Goal: Find contact information: Find contact information

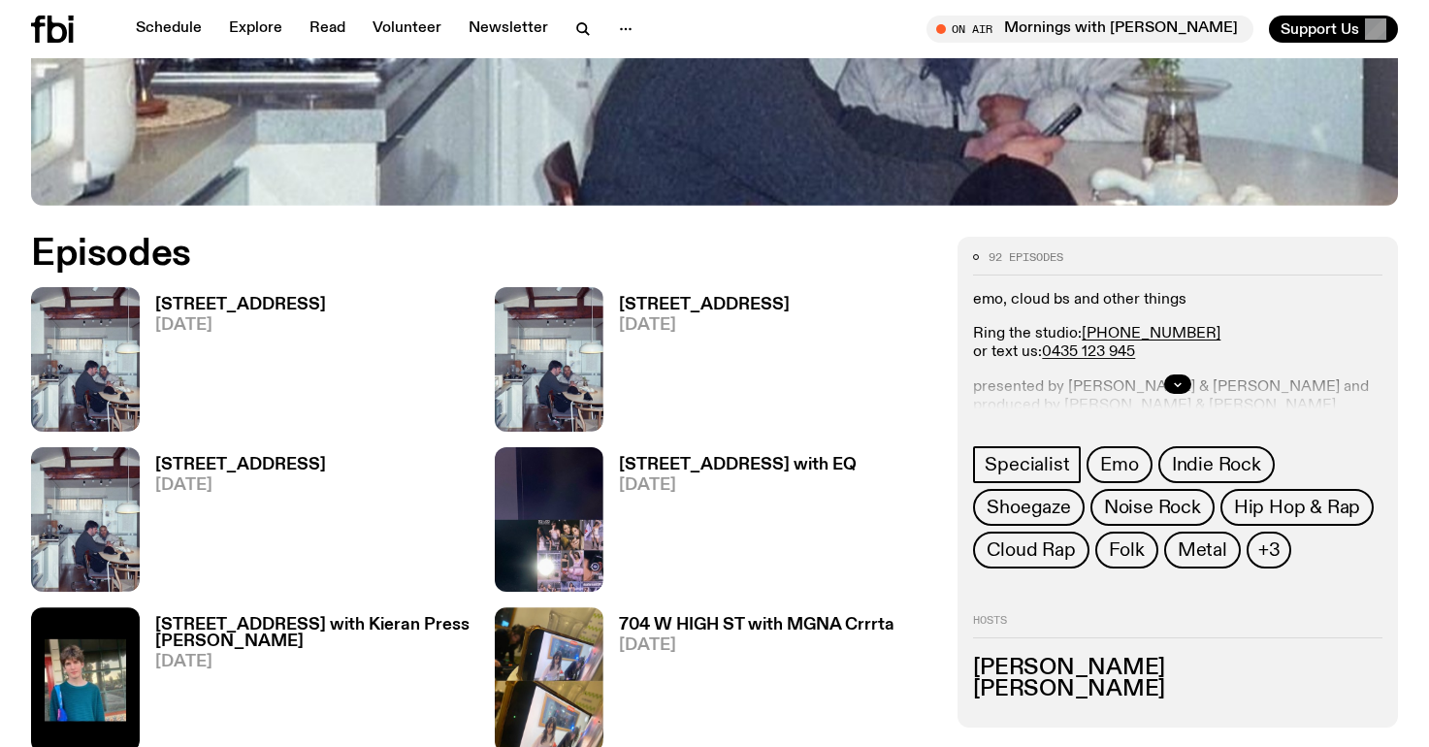
scroll to position [785, 0]
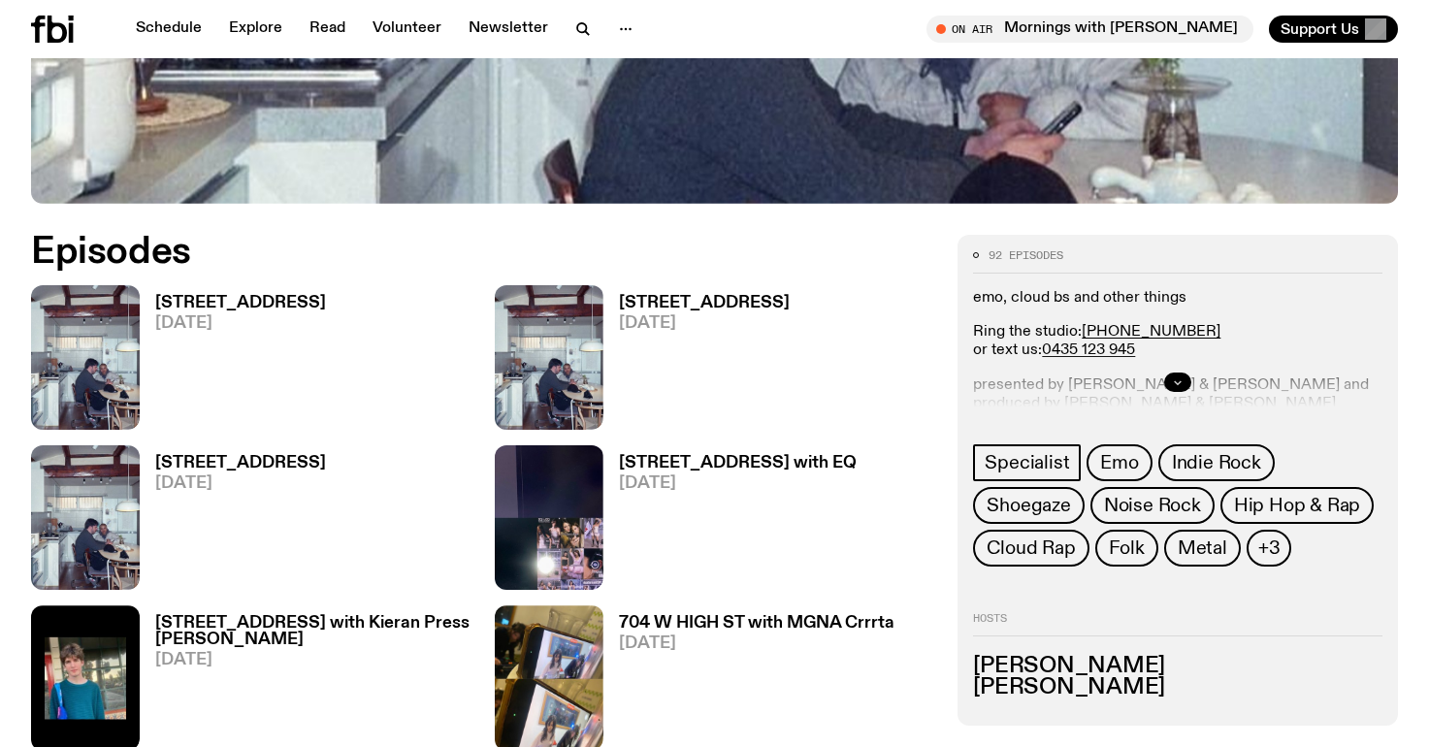
click at [1174, 377] on icon "button" at bounding box center [1178, 382] width 12 height 12
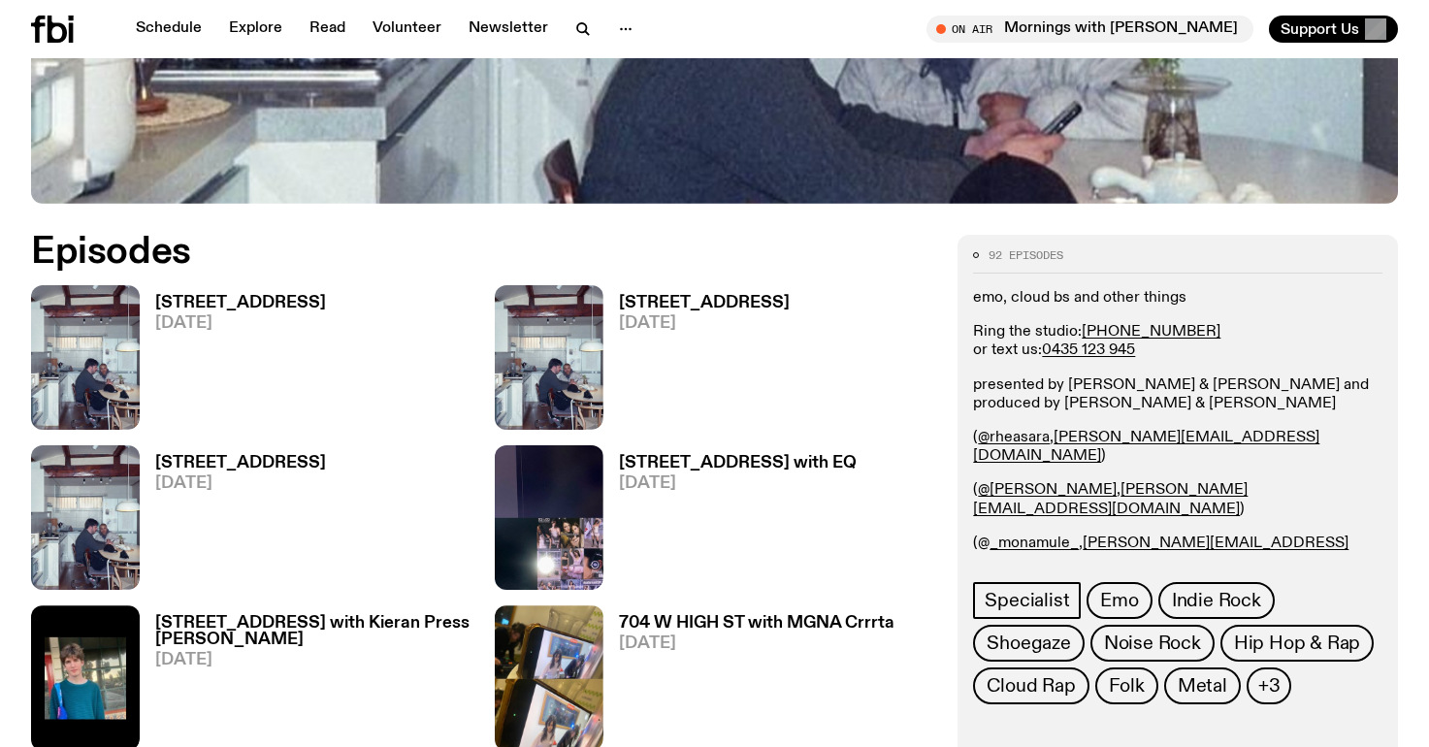
click at [225, 298] on h3 "[STREET_ADDRESS]" at bounding box center [240, 303] width 171 height 16
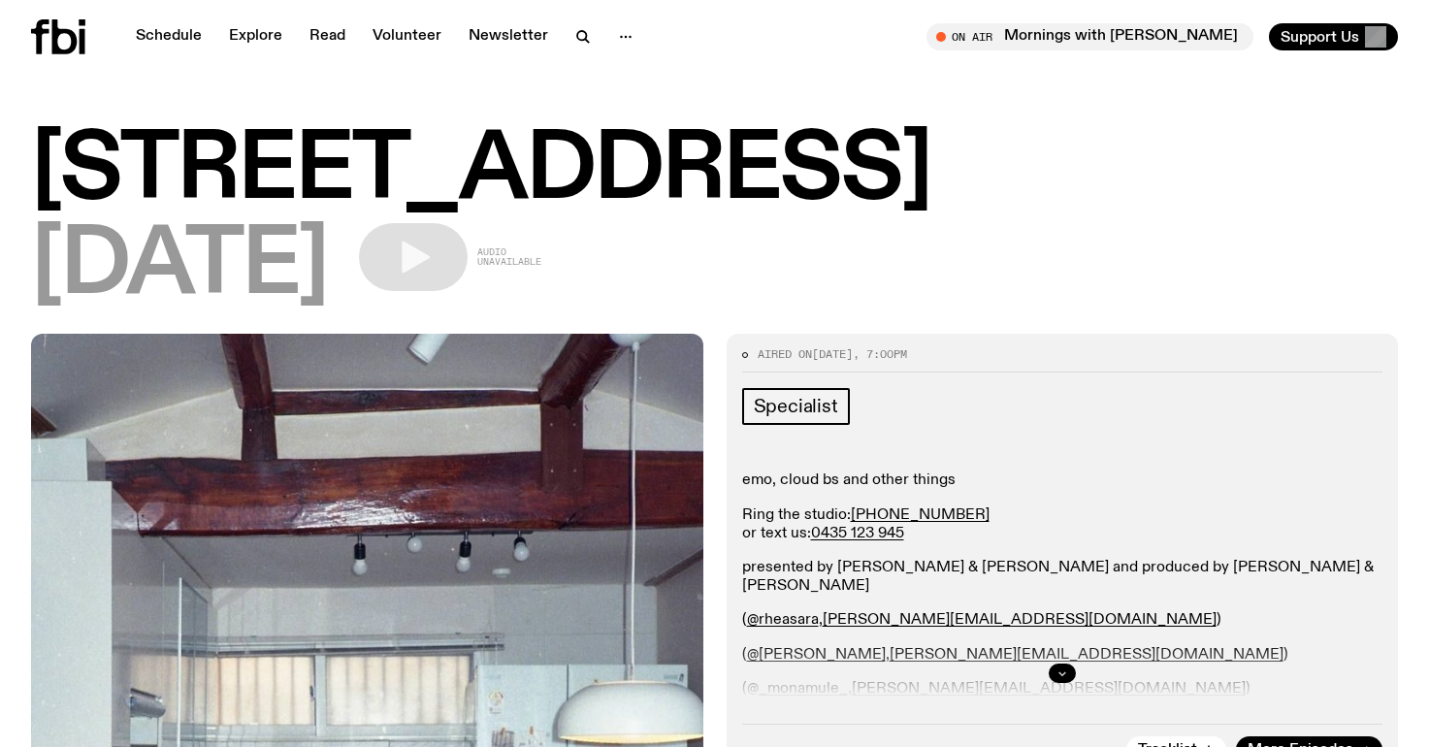
click at [1065, 674] on icon "button" at bounding box center [1063, 674] width 12 height 12
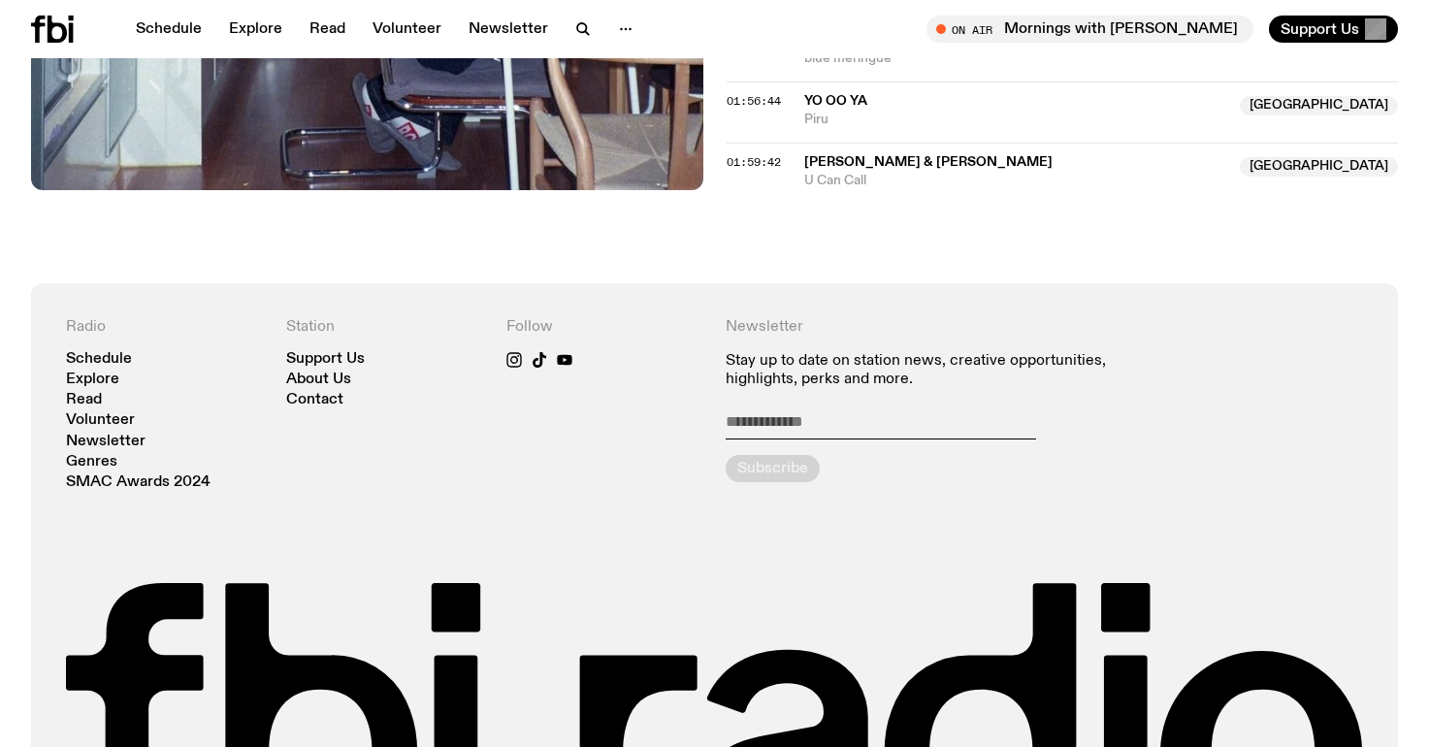
scroll to position [2256, 0]
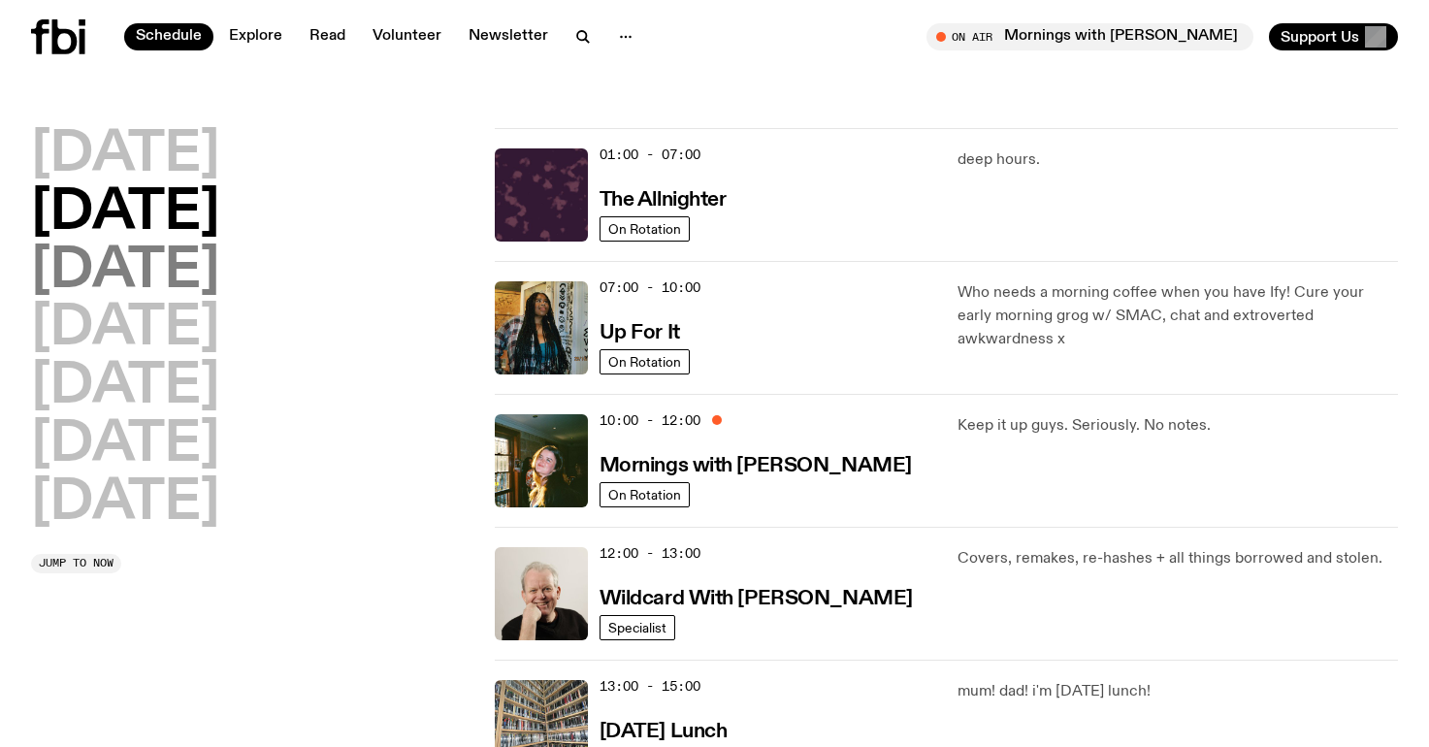
click at [219, 265] on h2 "[DATE]" at bounding box center [125, 271] width 188 height 54
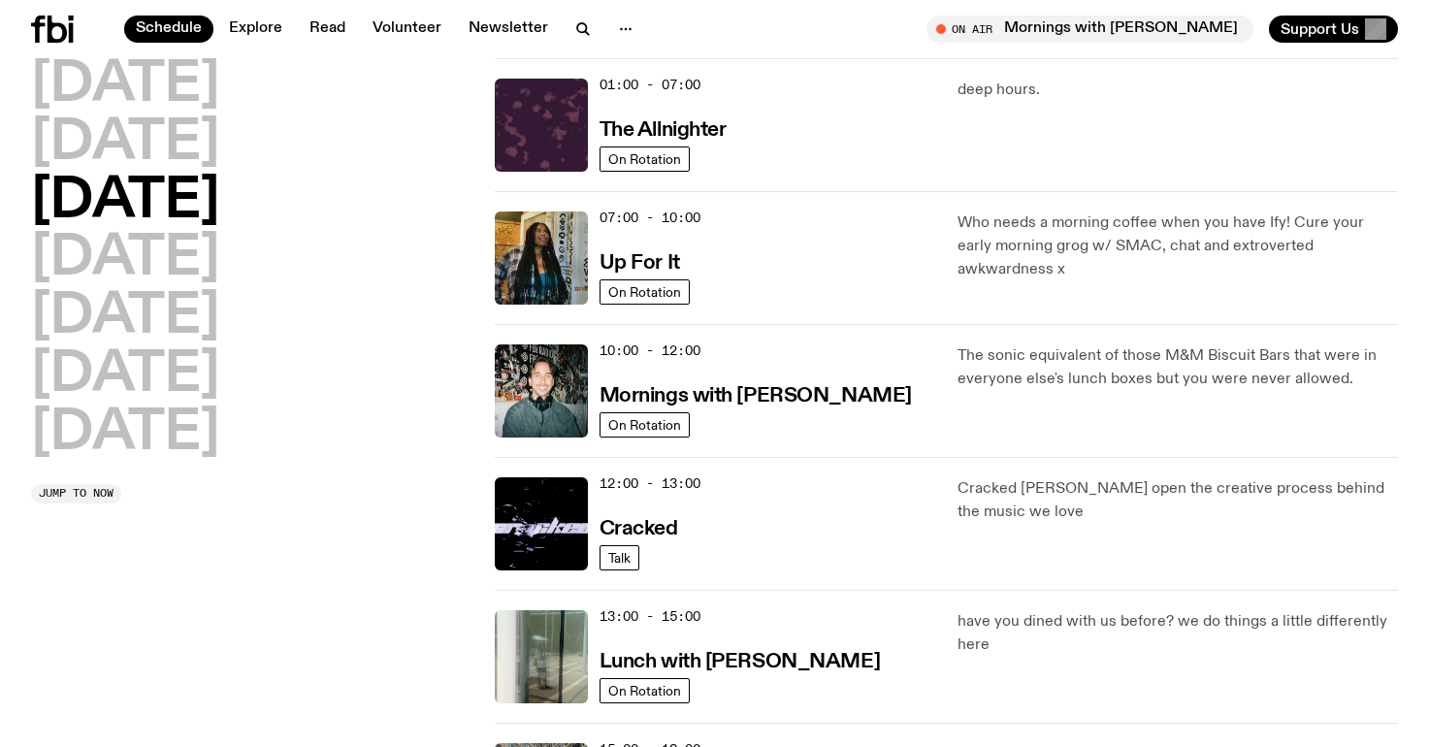
scroll to position [717, 0]
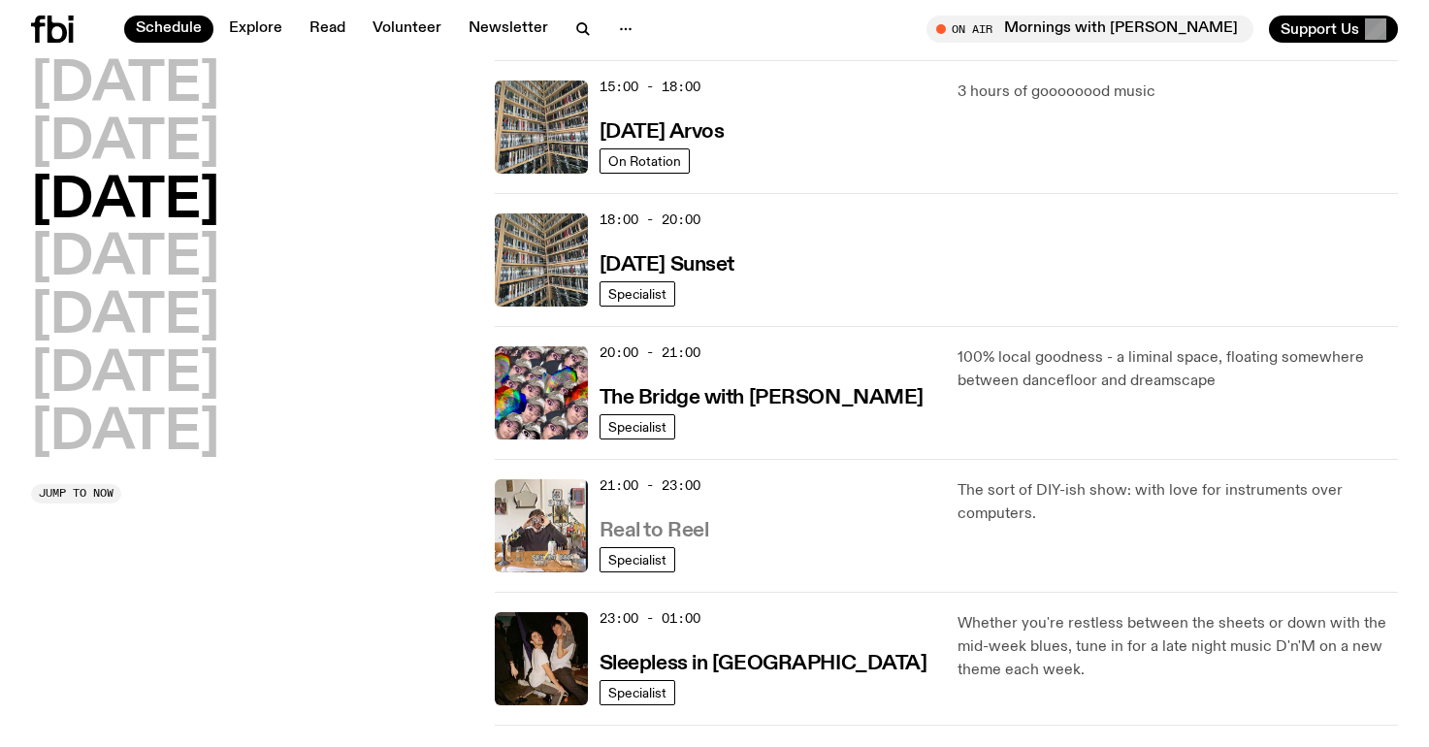
click at [667, 523] on h3 "Real to Reel" at bounding box center [655, 531] width 110 height 20
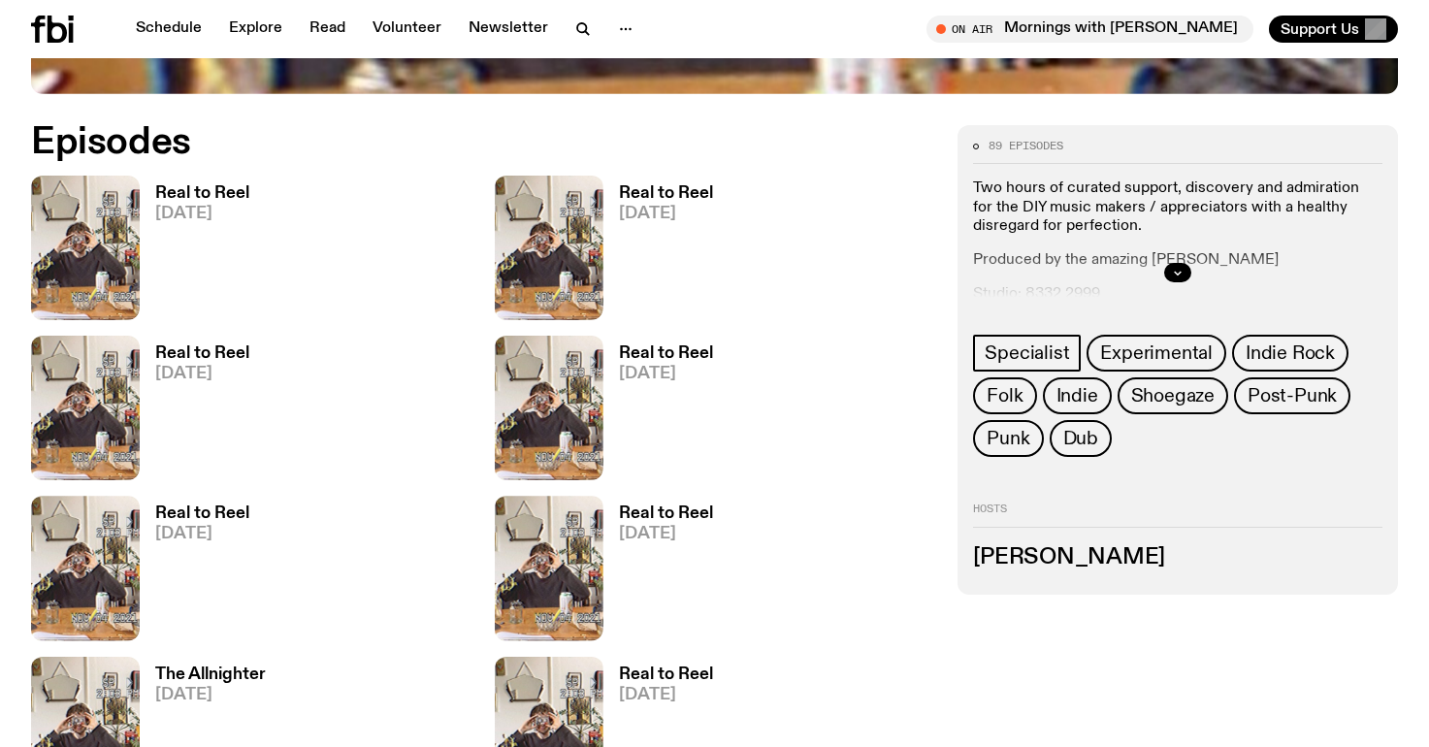
scroll to position [896, 0]
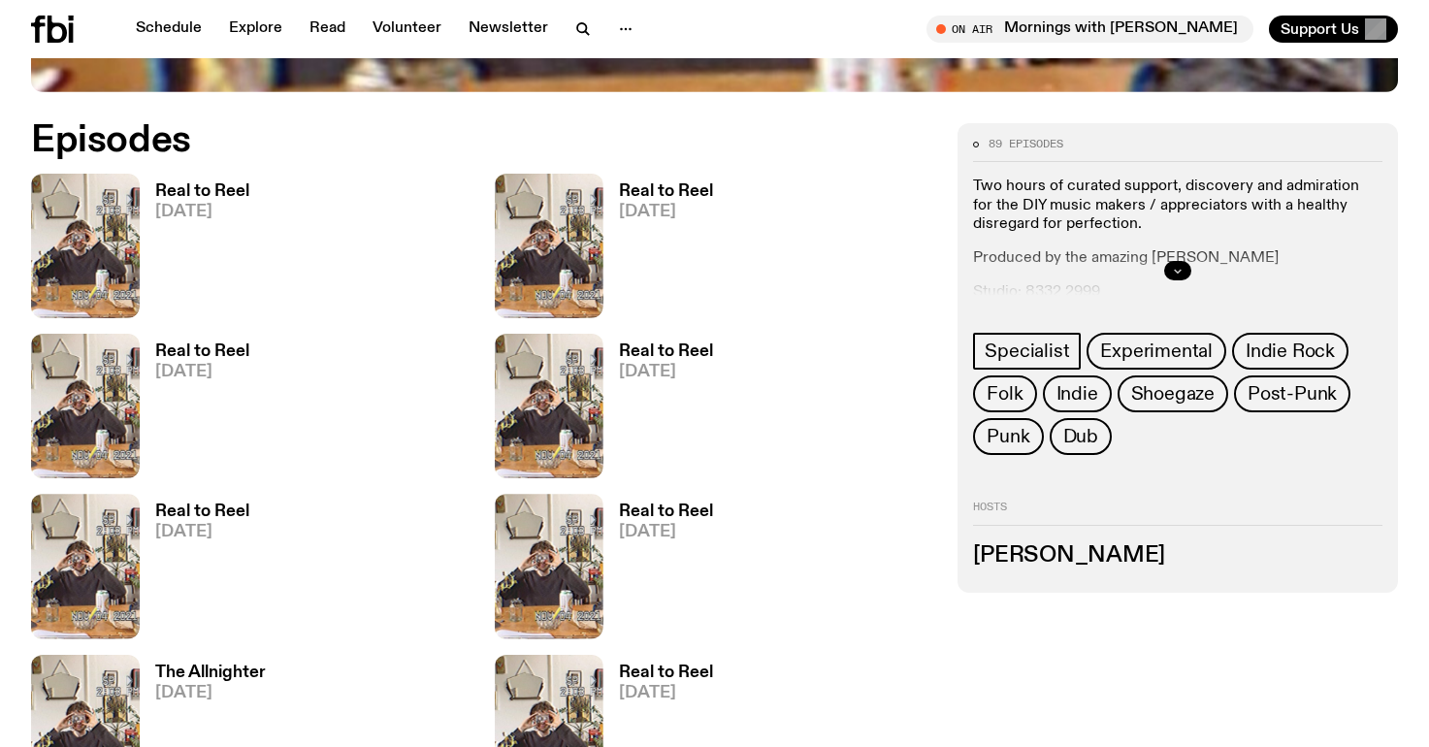
click at [1166, 267] on button "button" at bounding box center [1177, 270] width 27 height 19
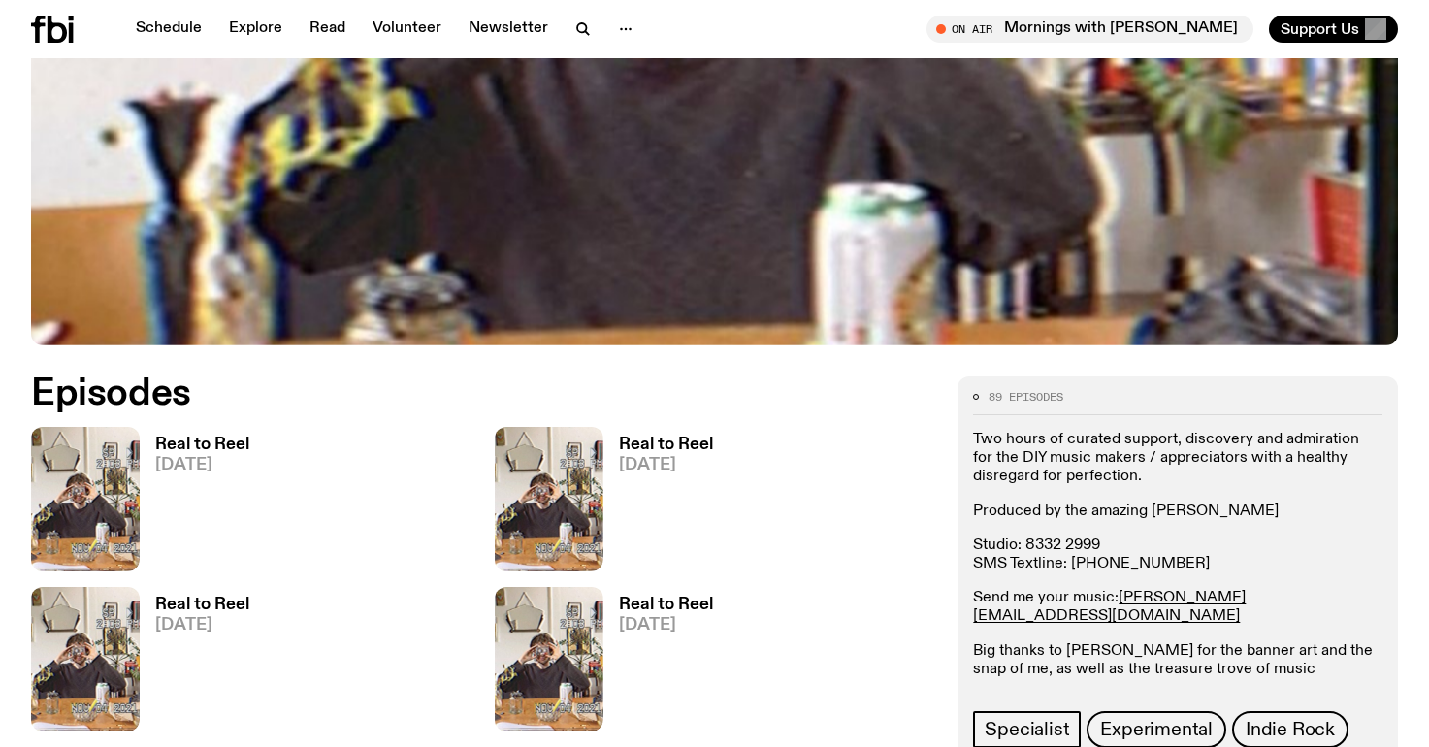
scroll to position [913, 0]
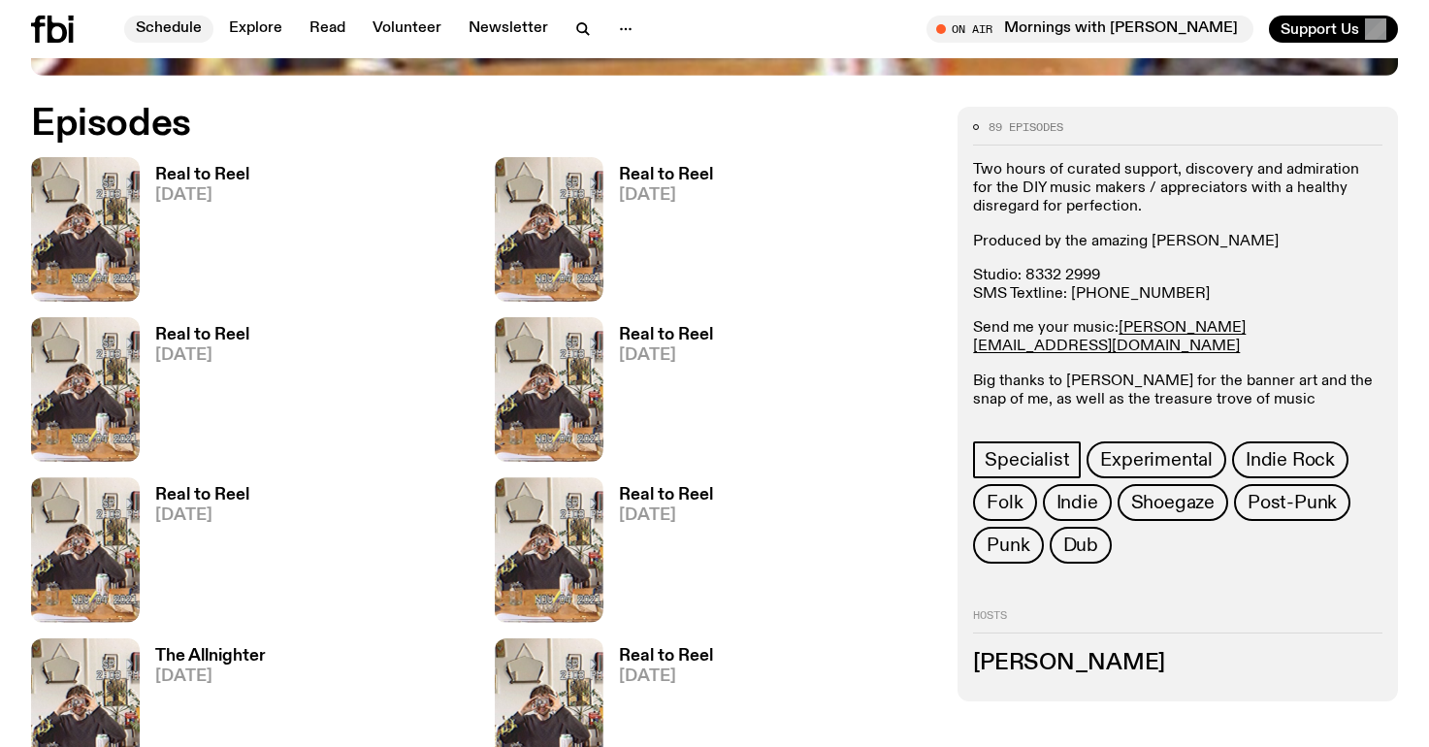
click at [129, 33] on link "Schedule" at bounding box center [168, 29] width 89 height 27
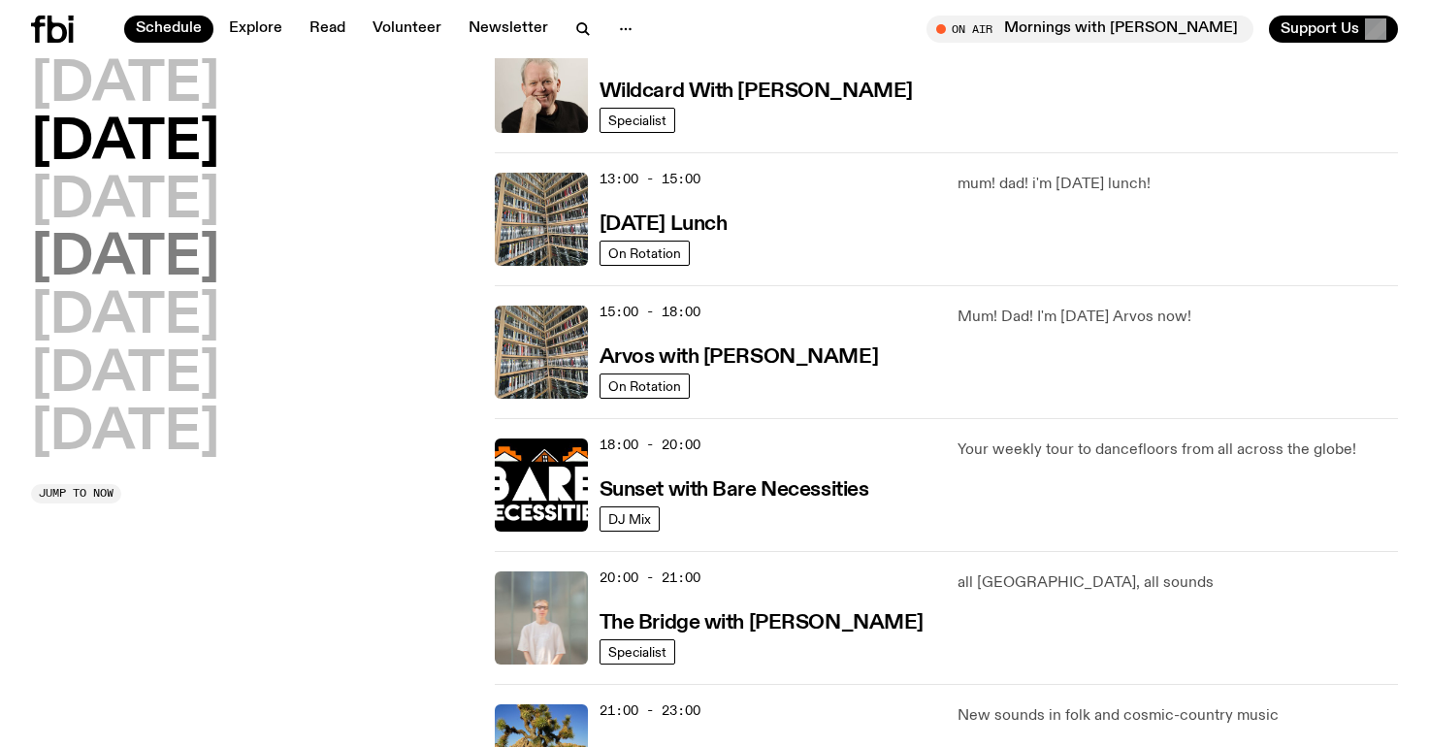
click at [219, 271] on h2 "Thursday" at bounding box center [125, 259] width 188 height 54
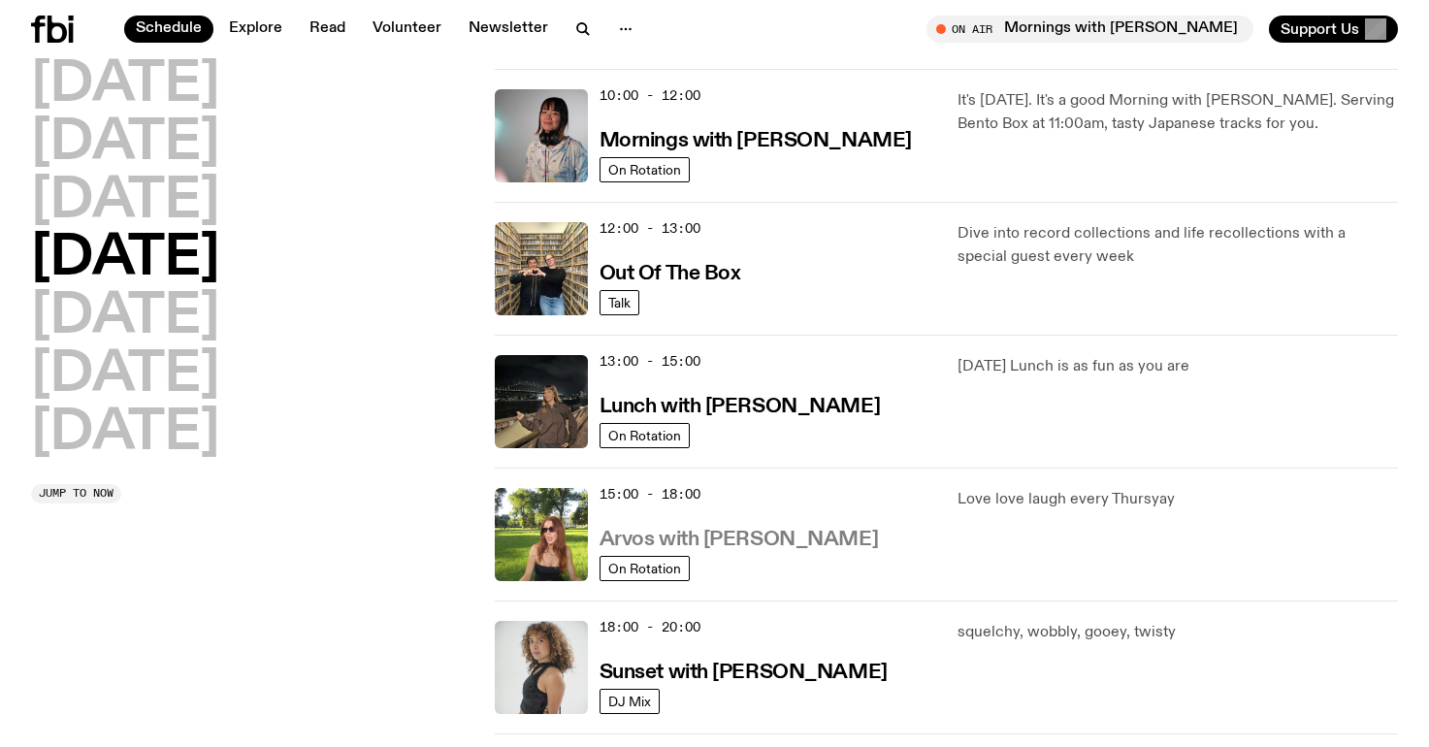
scroll to position [309, 0]
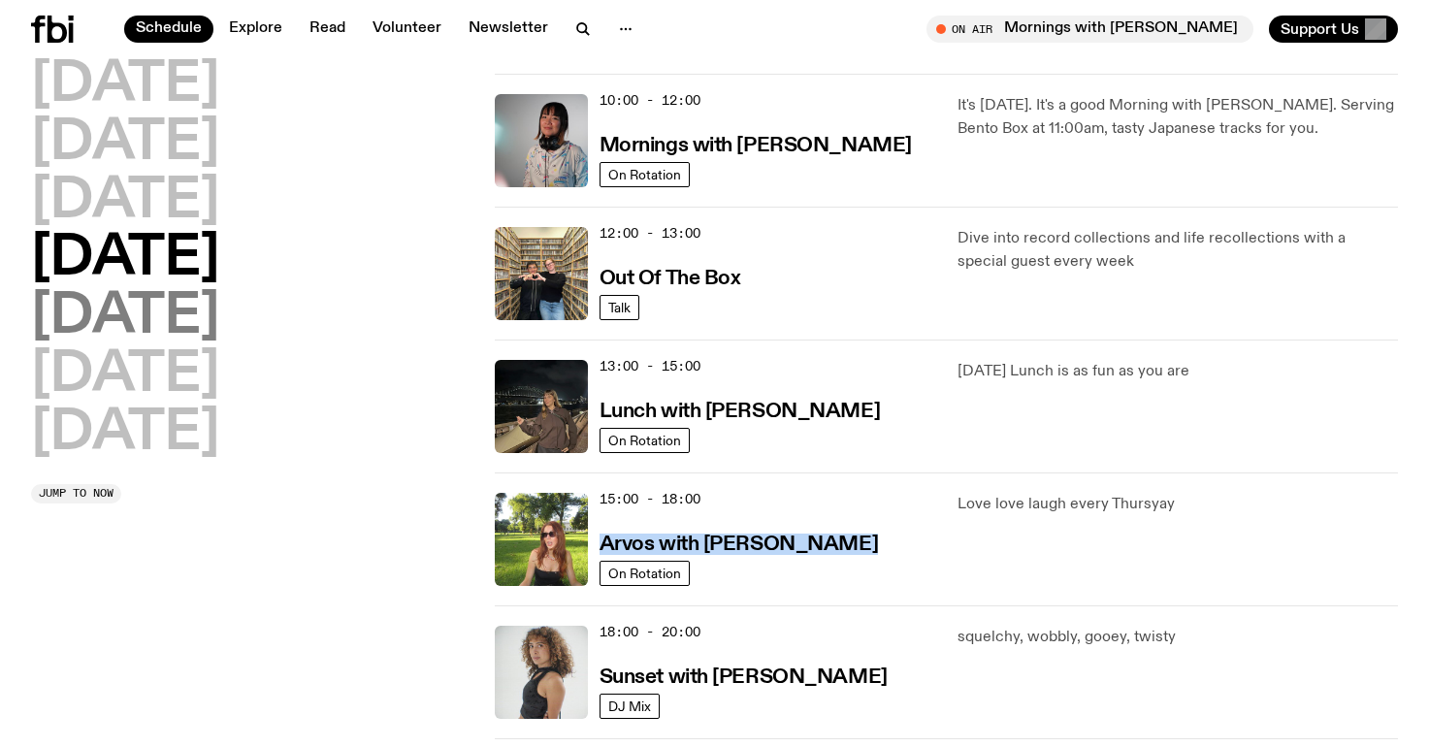
click at [153, 317] on h2 "Friday" at bounding box center [125, 317] width 188 height 54
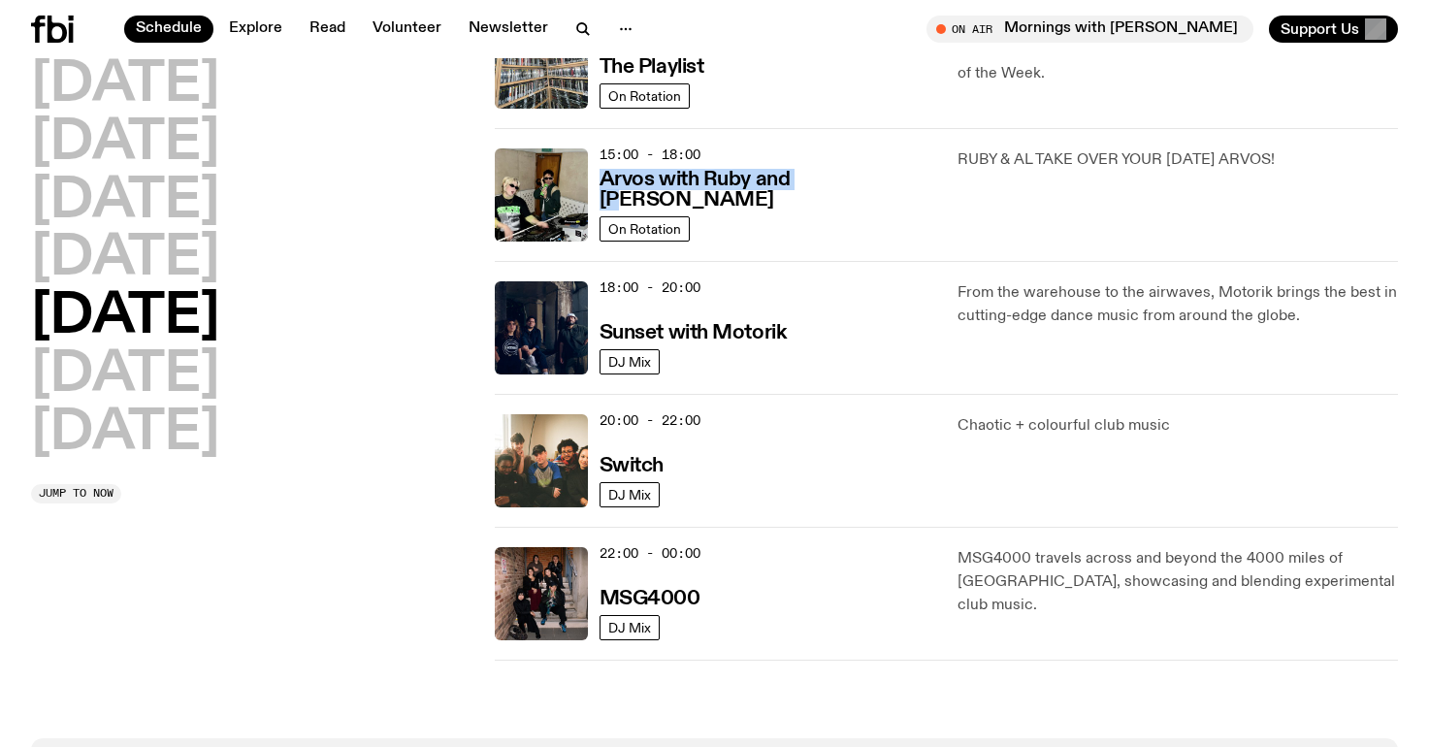
scroll to position [650, 0]
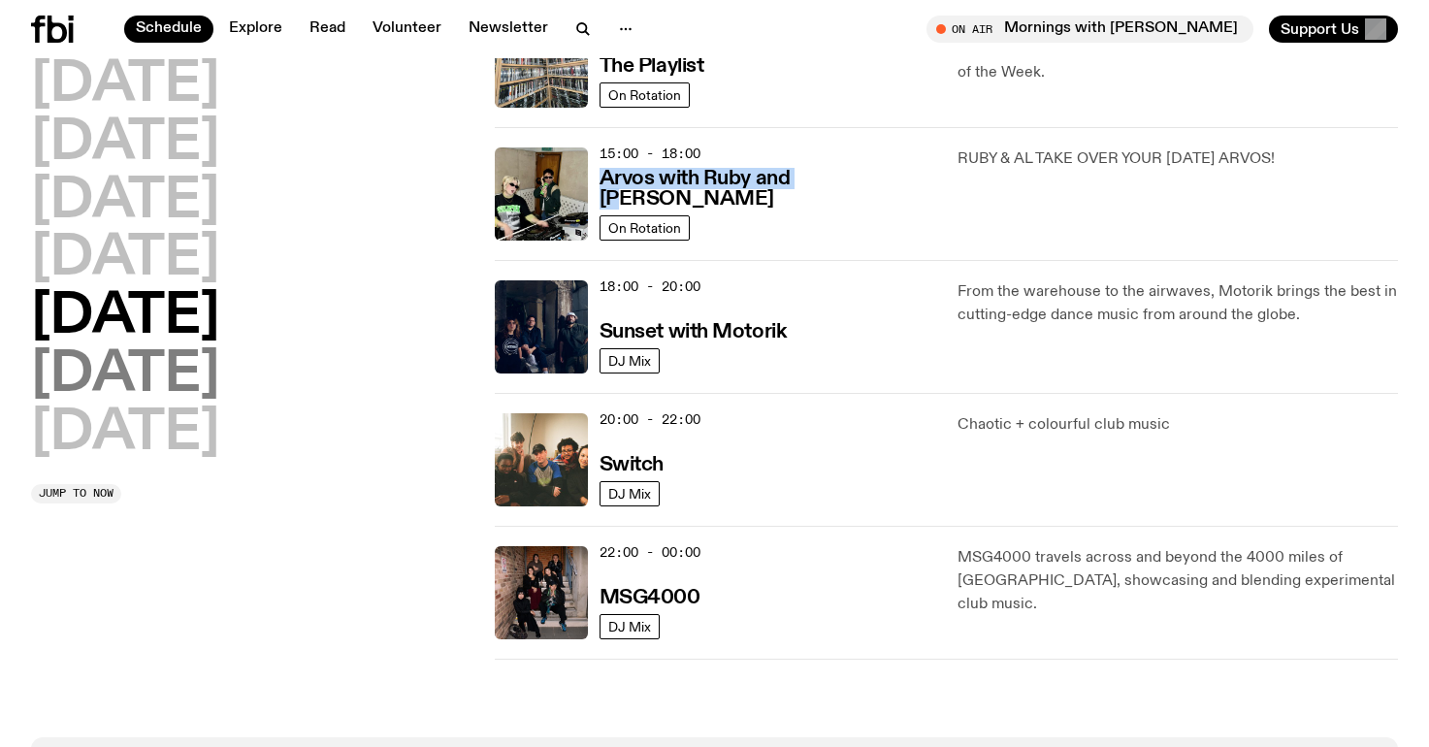
click at [51, 351] on h2 "Saturday" at bounding box center [125, 375] width 188 height 54
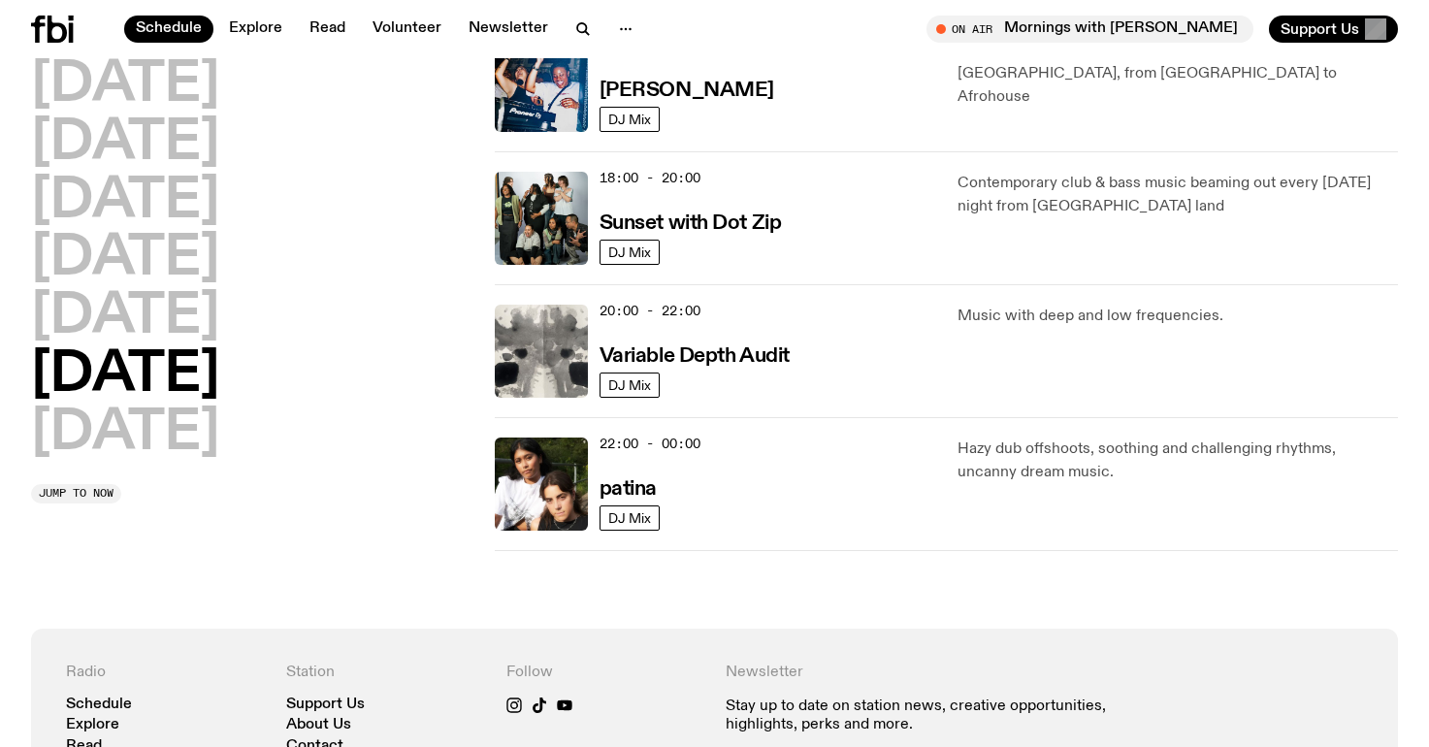
scroll to position [1223, 0]
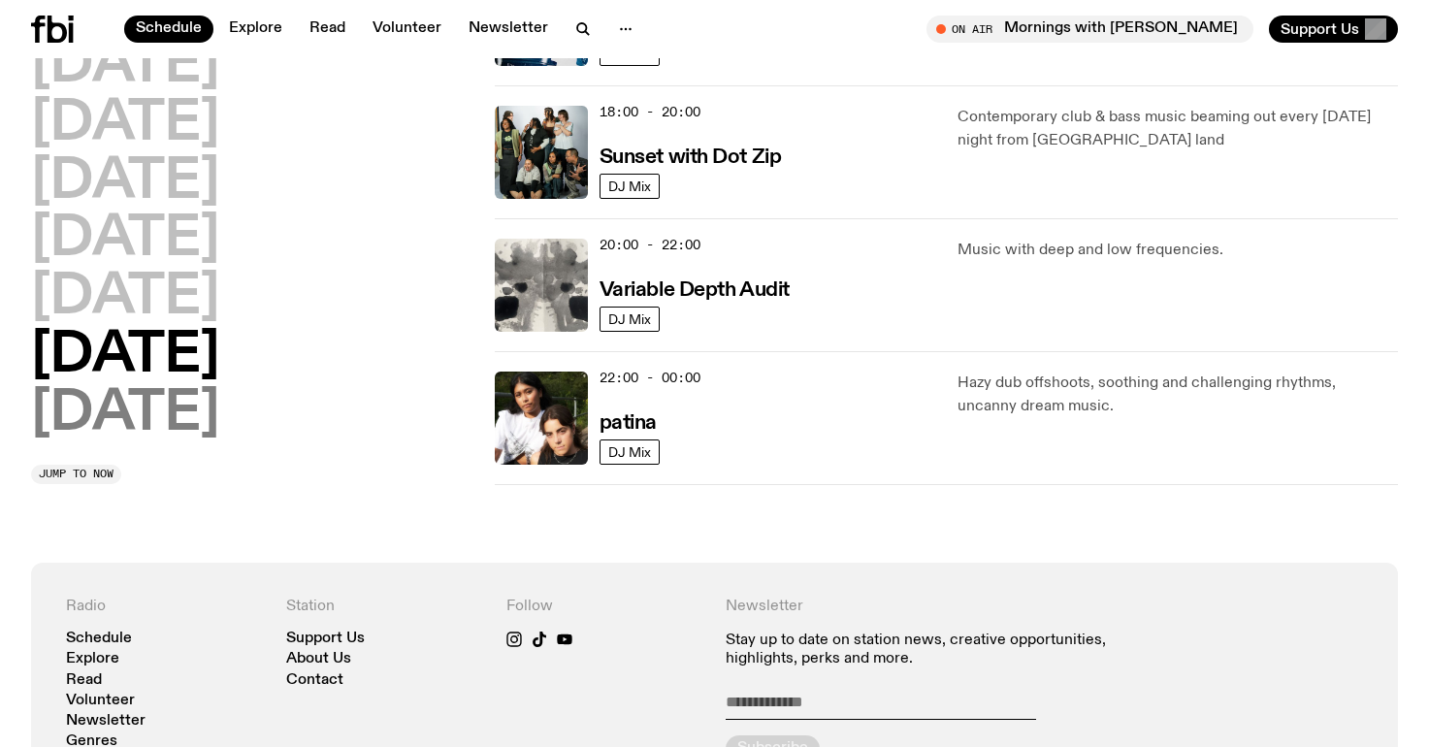
click at [178, 403] on h2 "Sunday" at bounding box center [125, 414] width 188 height 54
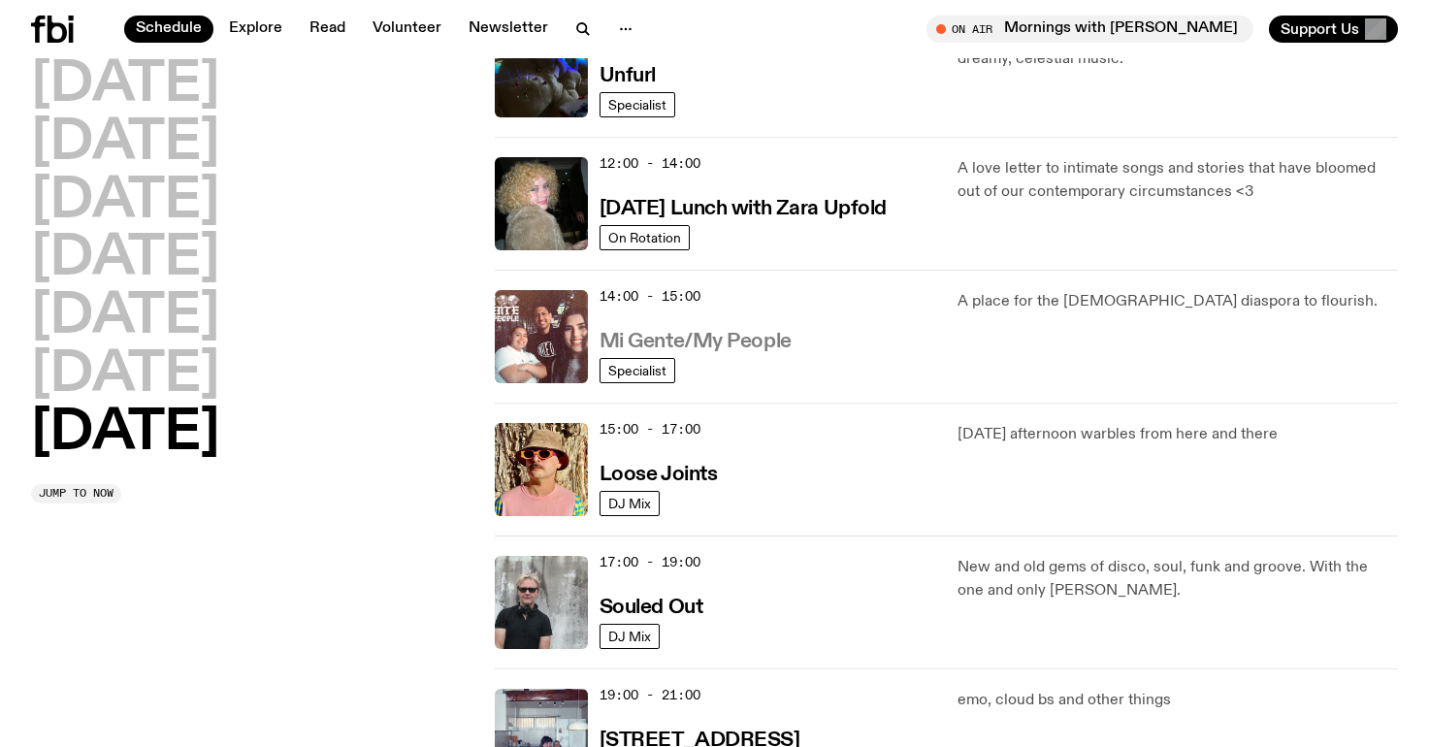
scroll to position [783, 0]
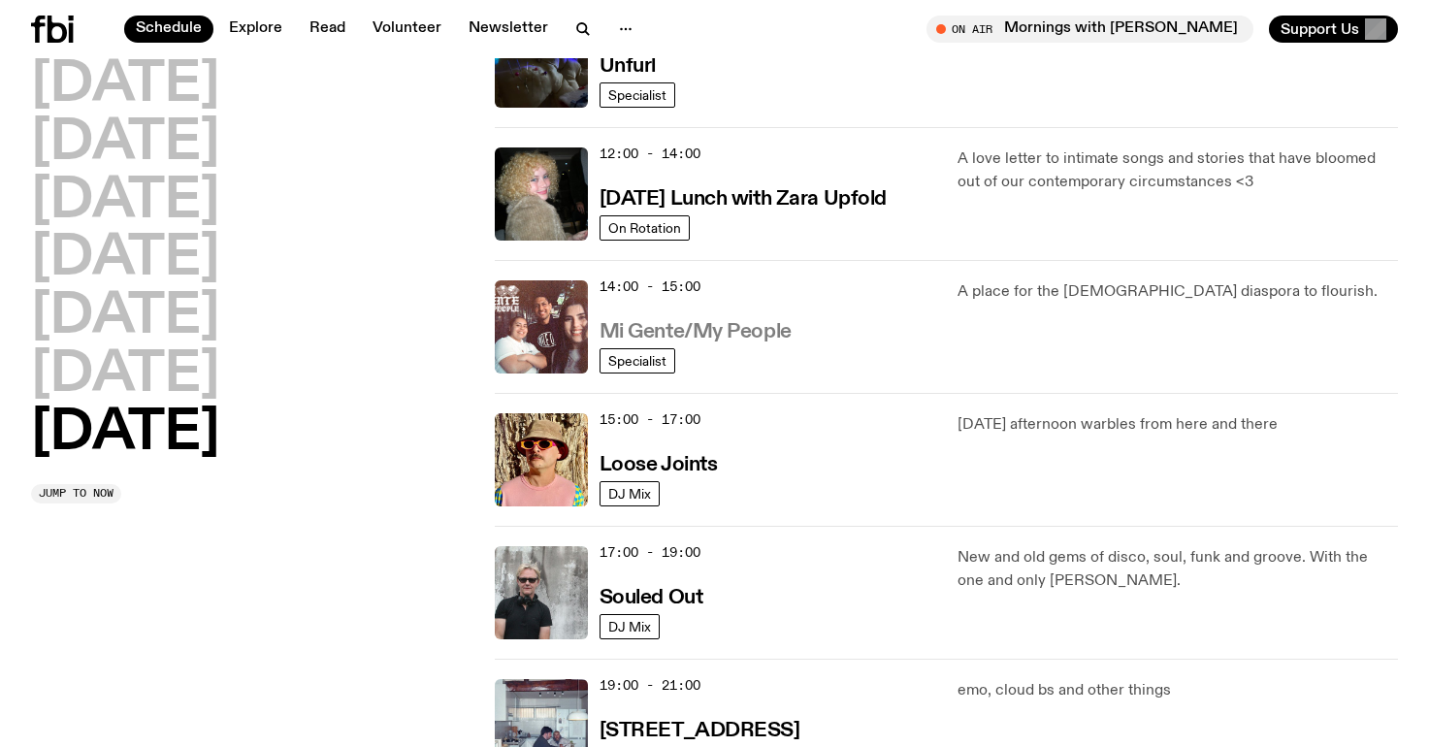
click at [734, 331] on h3 "Mi Gente/My People" at bounding box center [696, 332] width 192 height 20
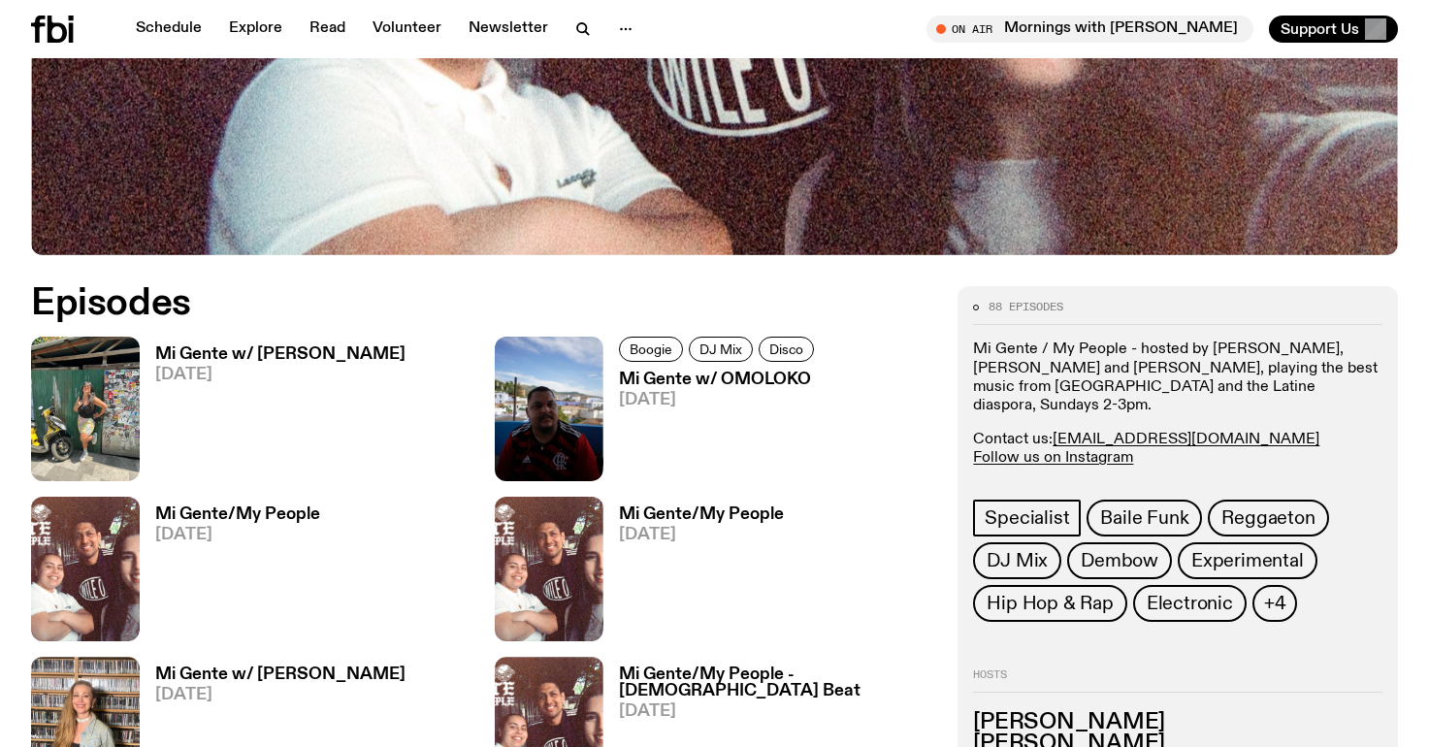
scroll to position [761, 0]
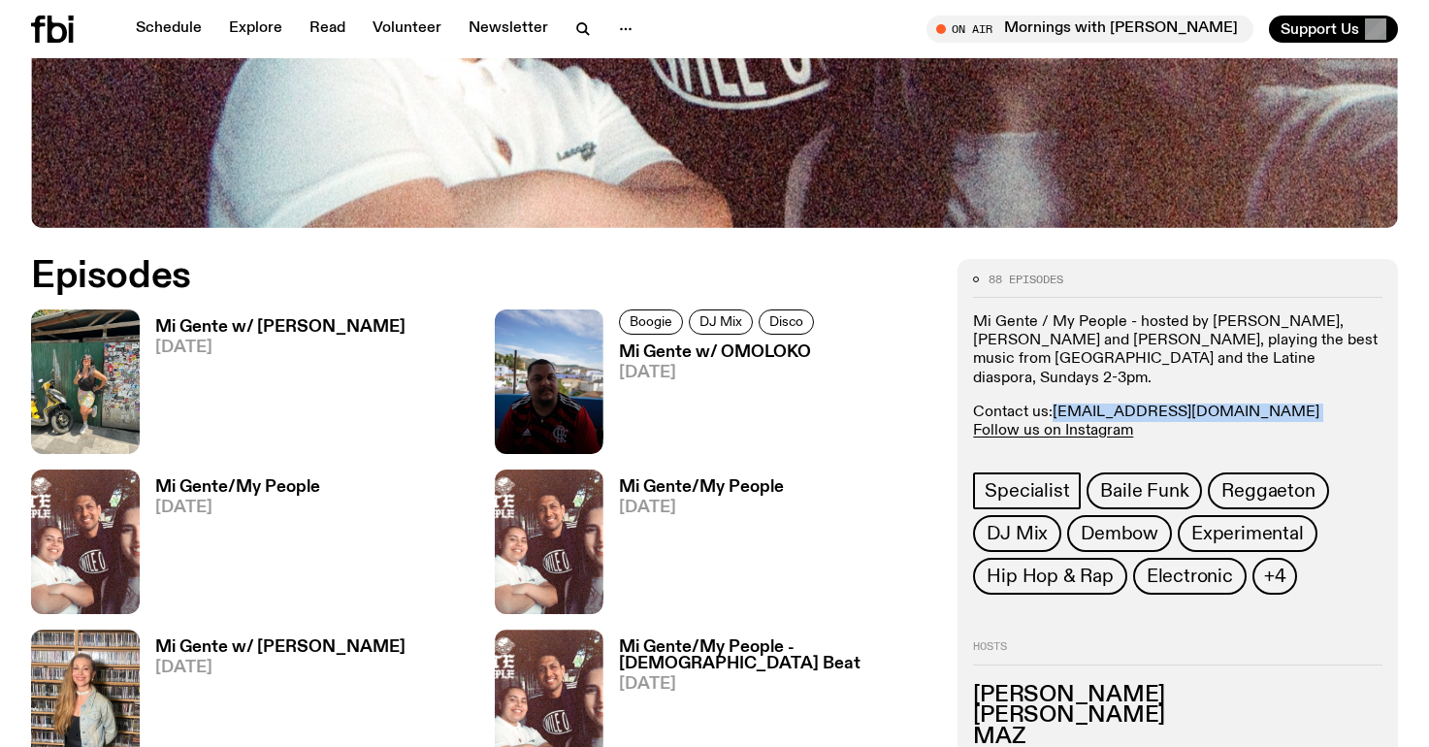
drag, startPoint x: 1236, startPoint y: 399, endPoint x: 1057, endPoint y: 396, distance: 179.5
click at [1057, 404] on p "Contact us: migente@fbiradio.com Follow us on Instagram" at bounding box center [1177, 422] width 409 height 37
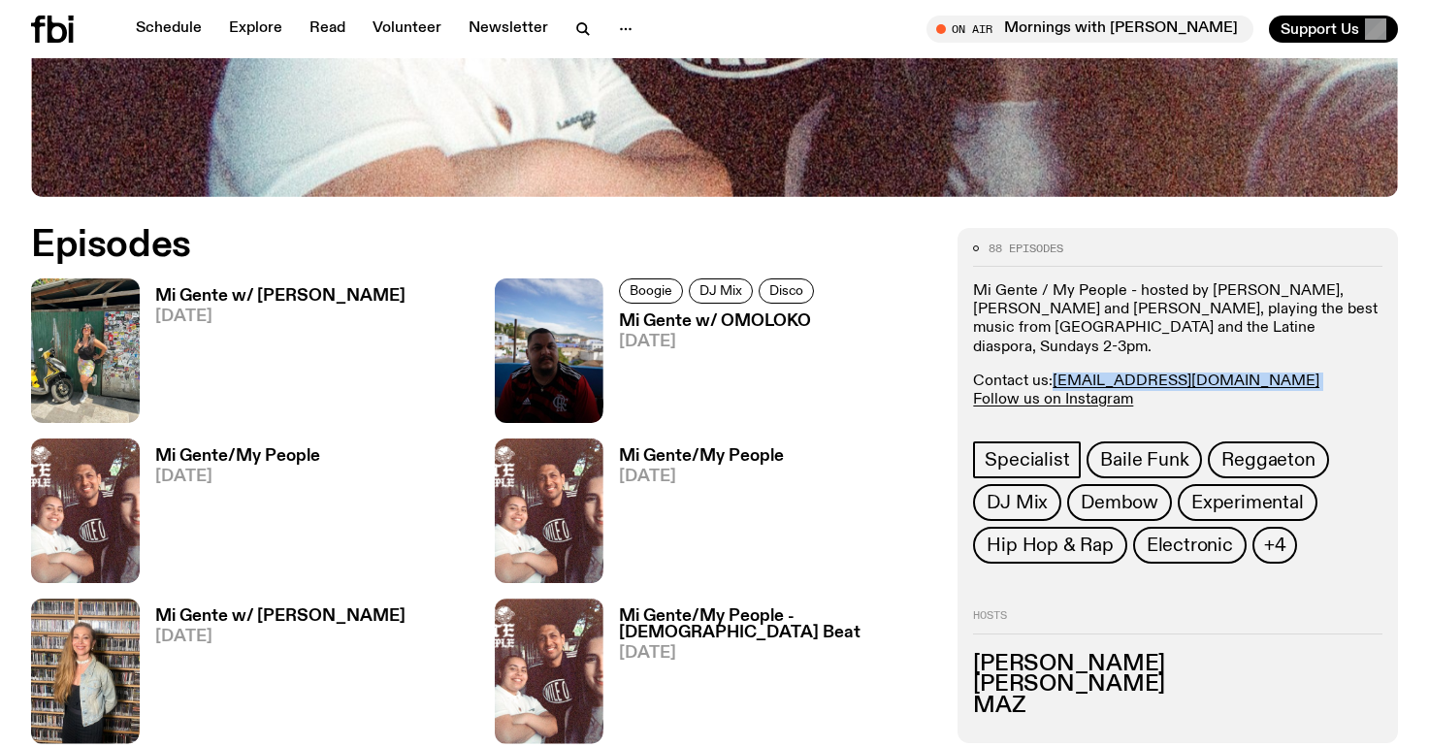
scroll to position [794, 0]
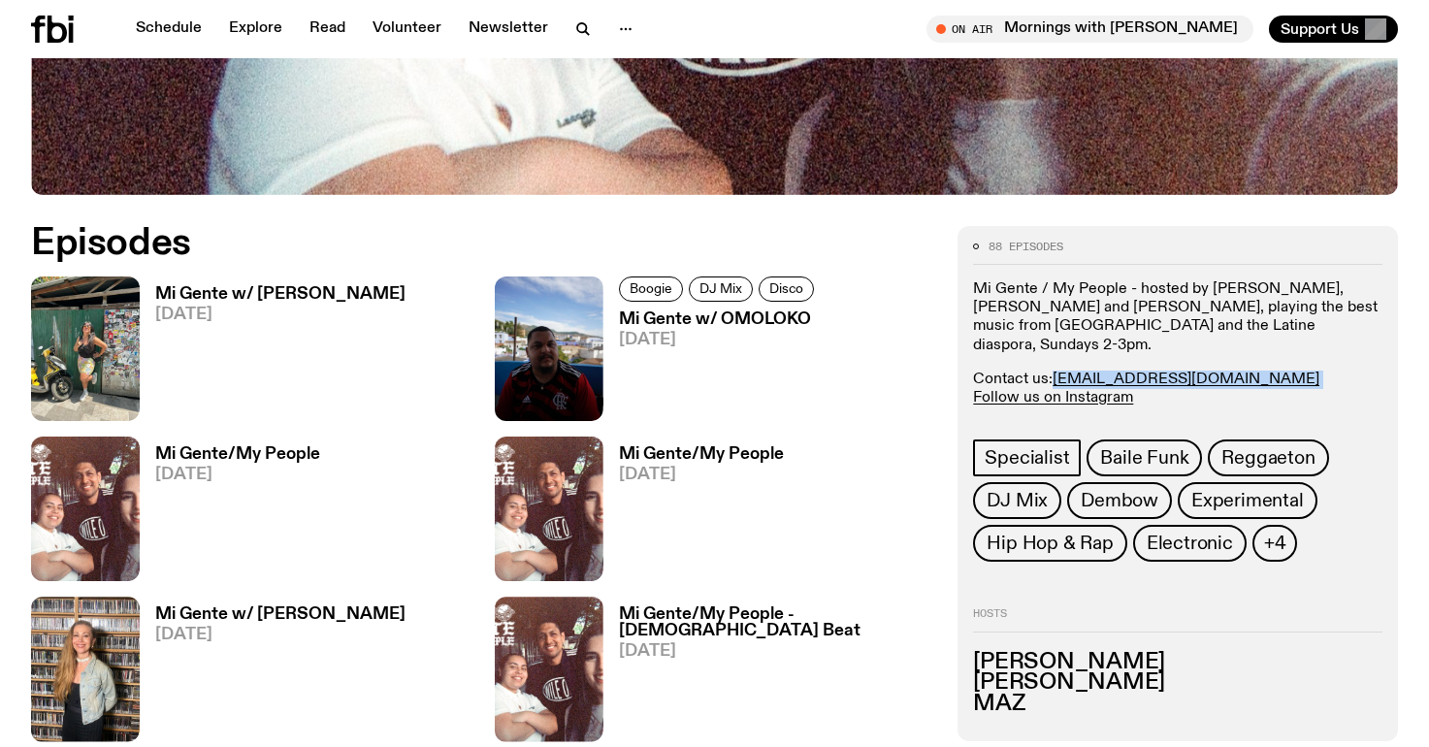
copy p "migente@fbiradio.com"
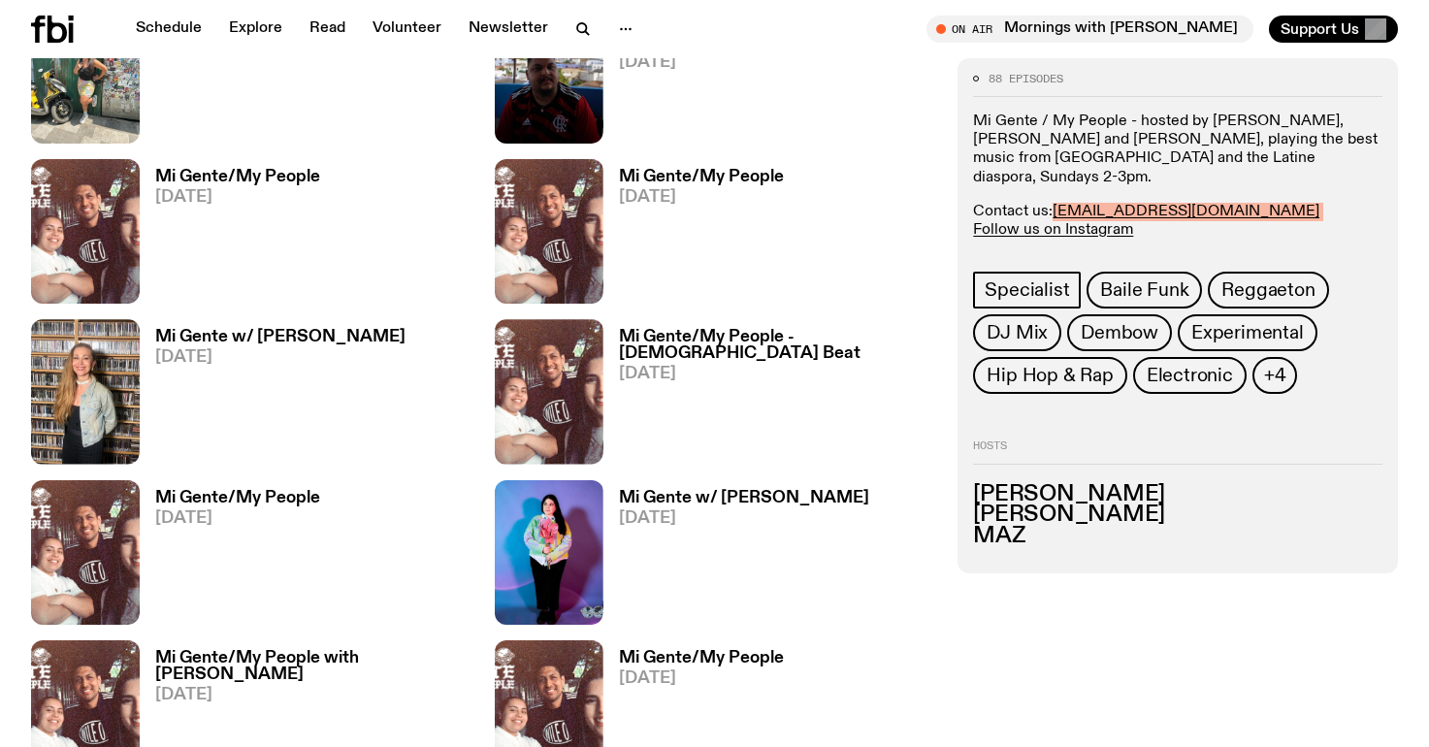
scroll to position [1091, 0]
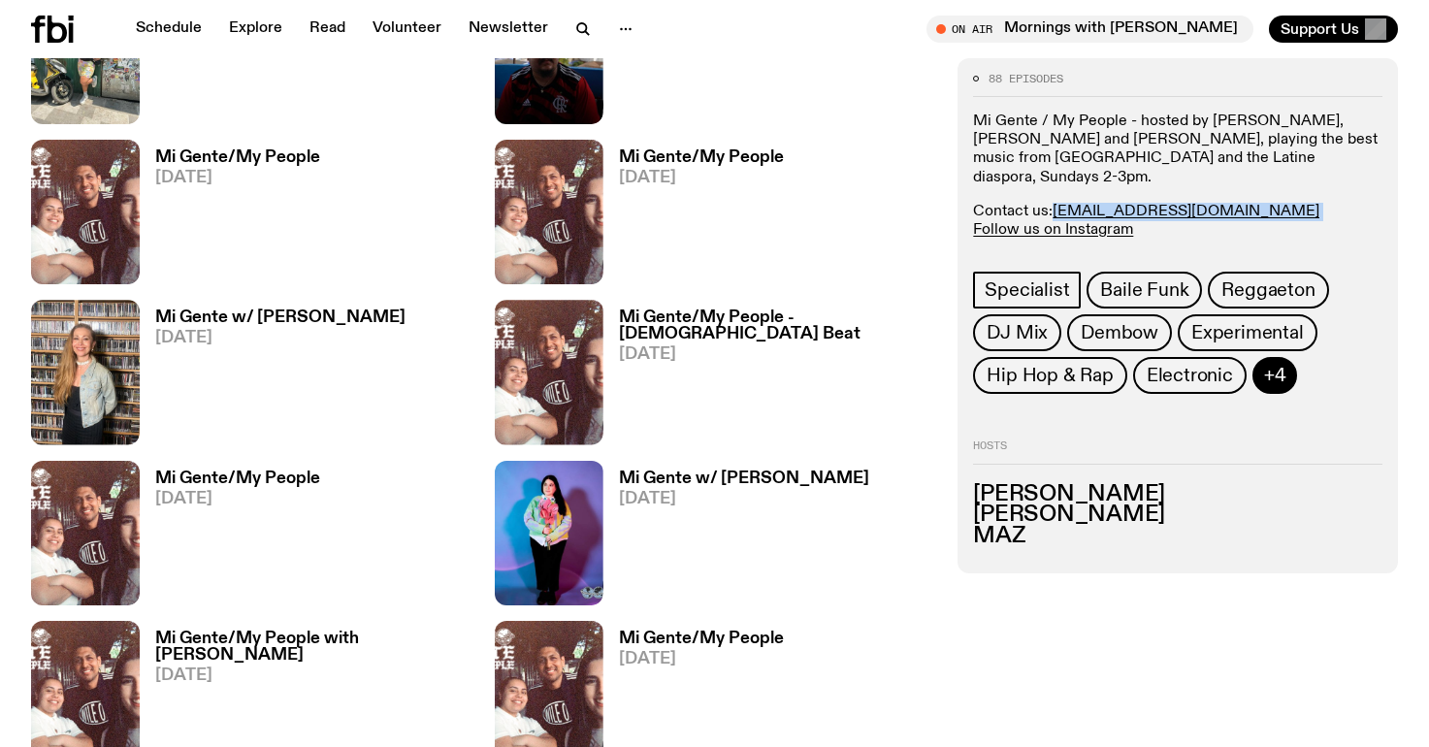
click at [1276, 366] on span "+4" at bounding box center [1275, 376] width 22 height 21
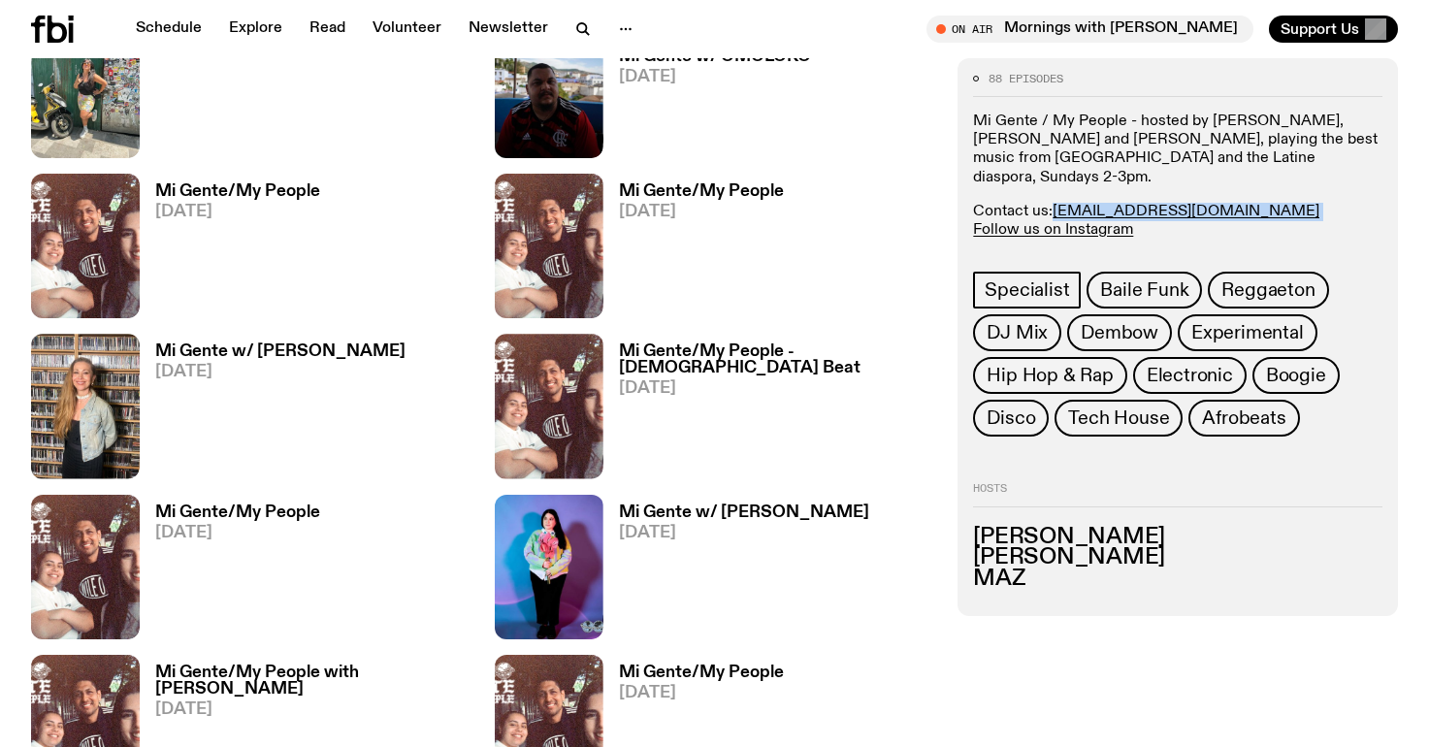
scroll to position [1085, 0]
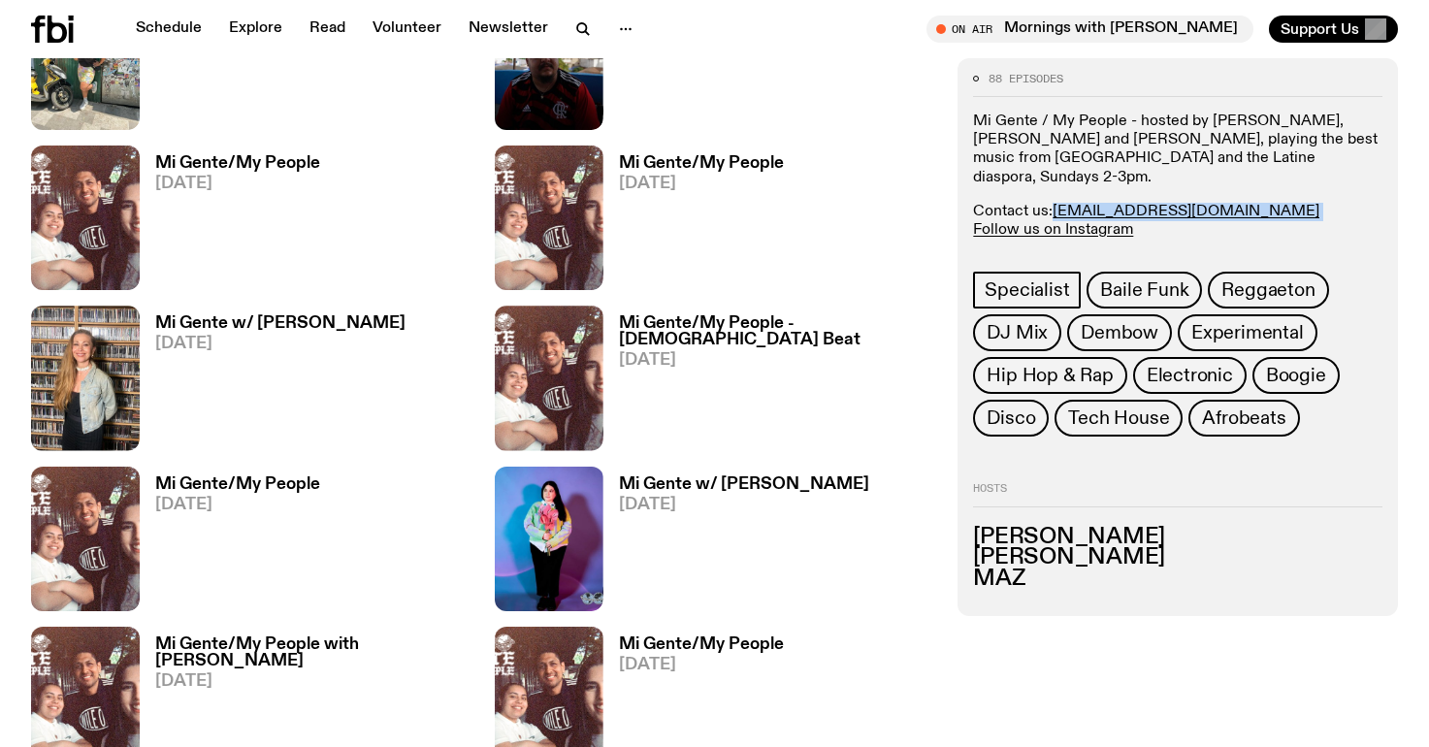
click at [187, 340] on span "07.09.25" at bounding box center [280, 344] width 250 height 16
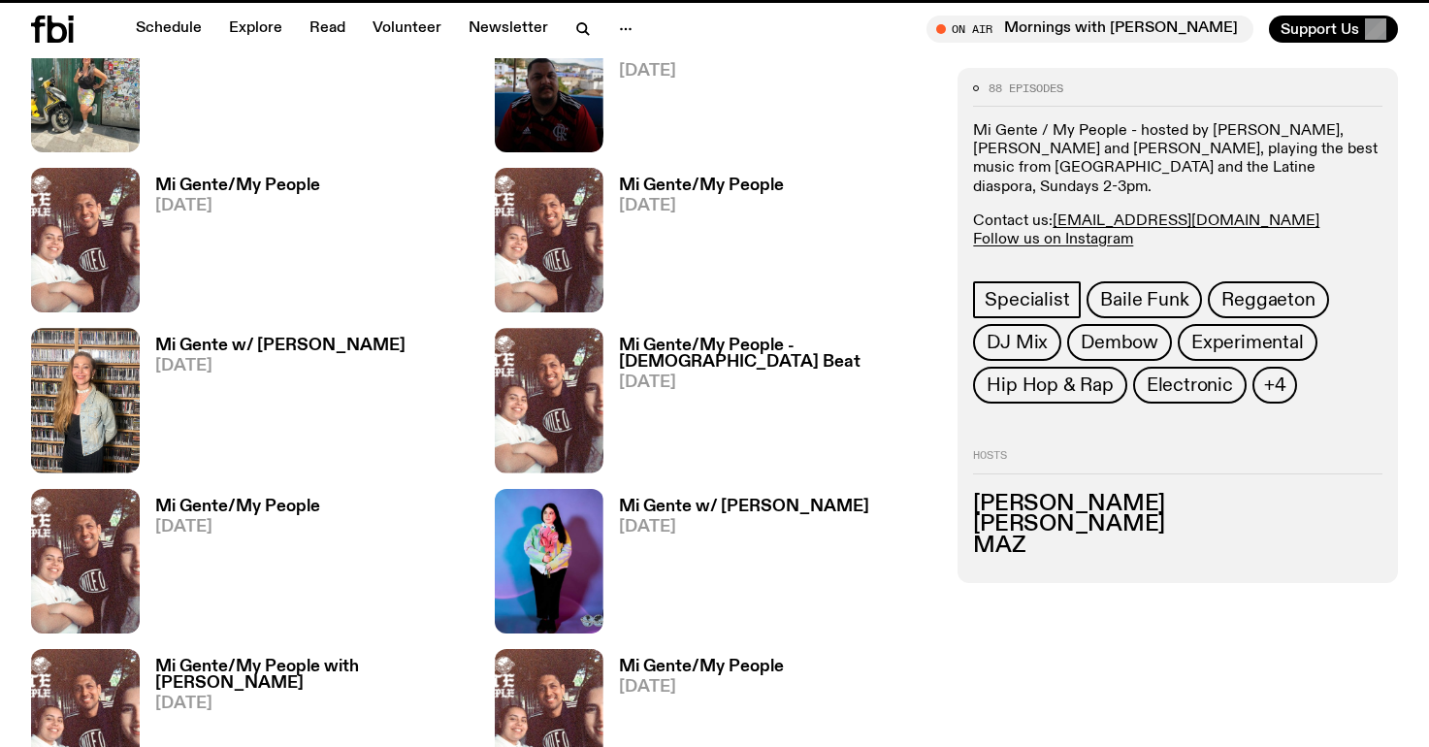
scroll to position [1069, 0]
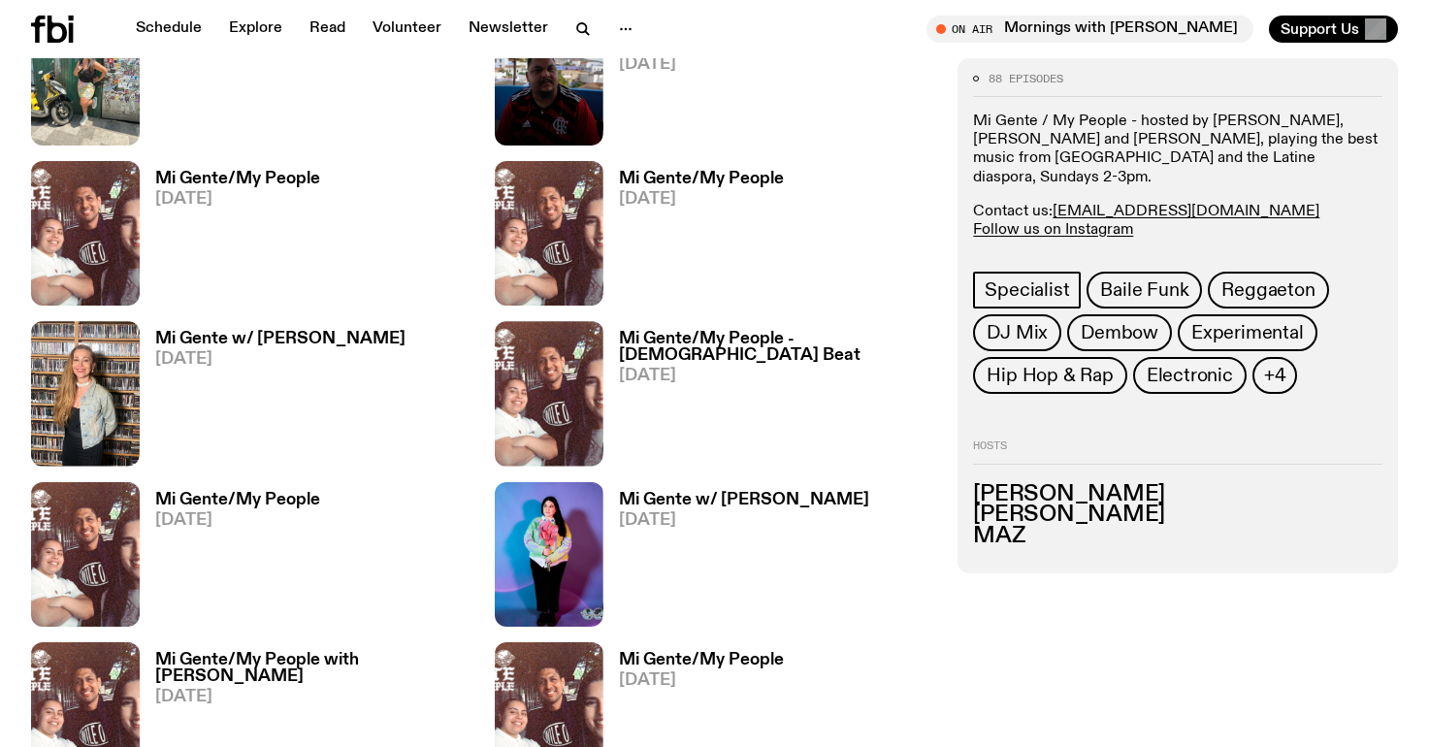
click at [696, 505] on h3 "Mi Gente w/ Monique M Rojas" at bounding box center [744, 500] width 250 height 16
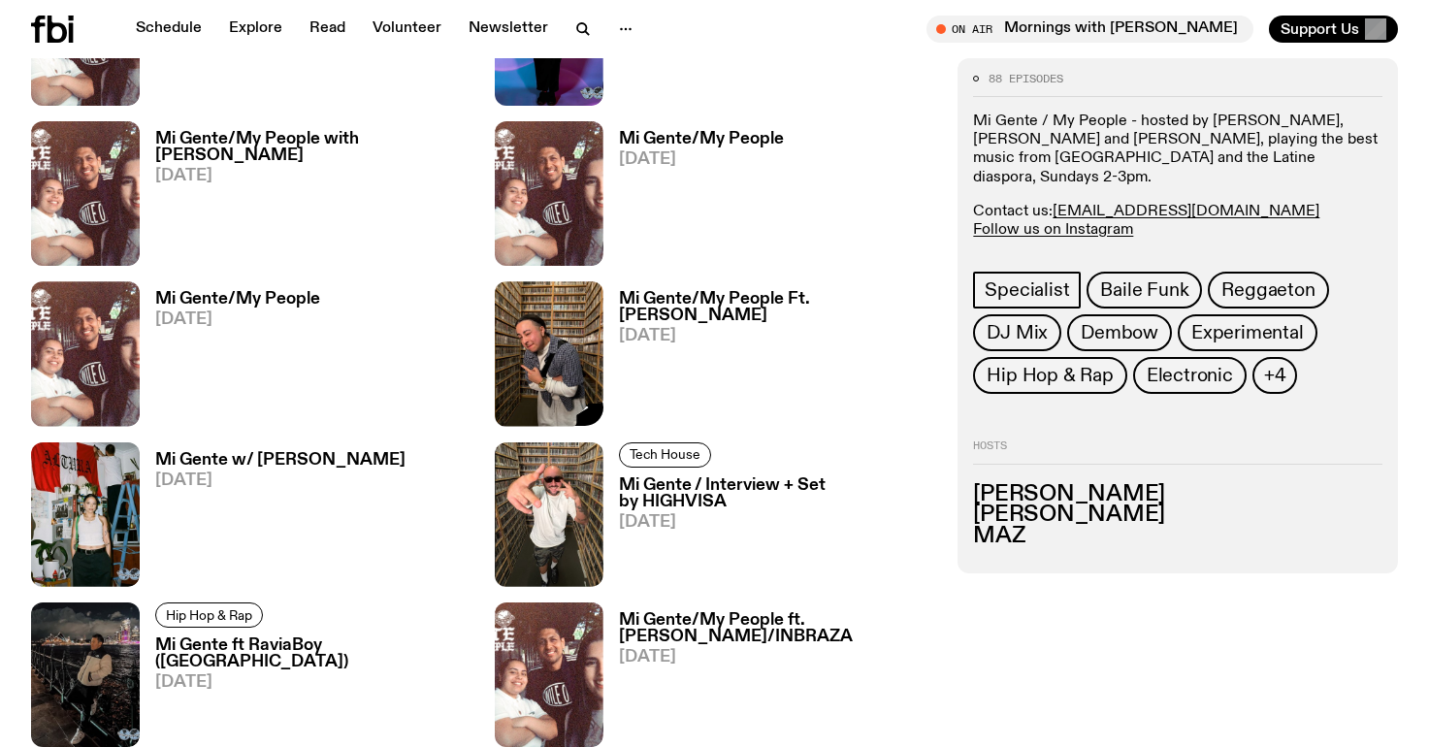
scroll to position [1616, 0]
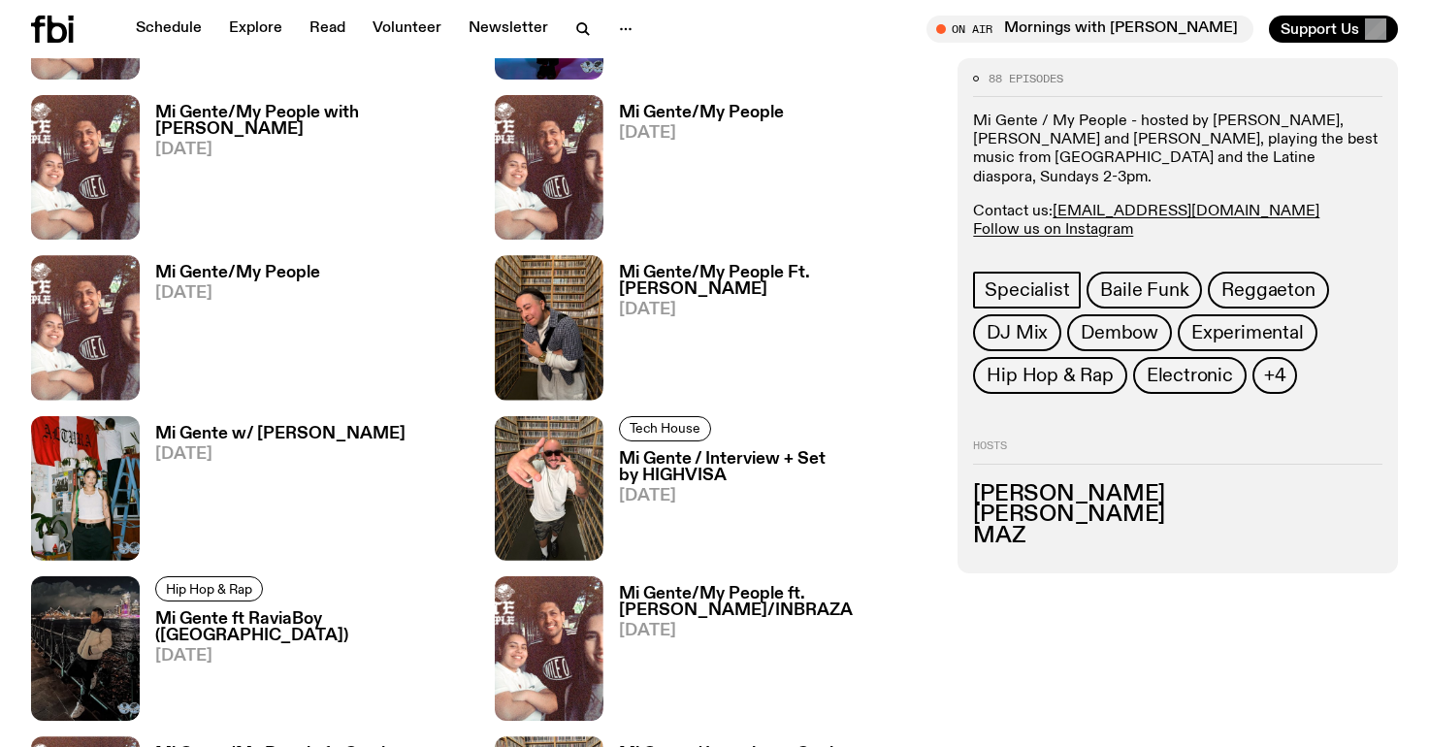
click at [323, 426] on h3 "Mi Gente w/ Carolina Gasolina" at bounding box center [280, 434] width 250 height 16
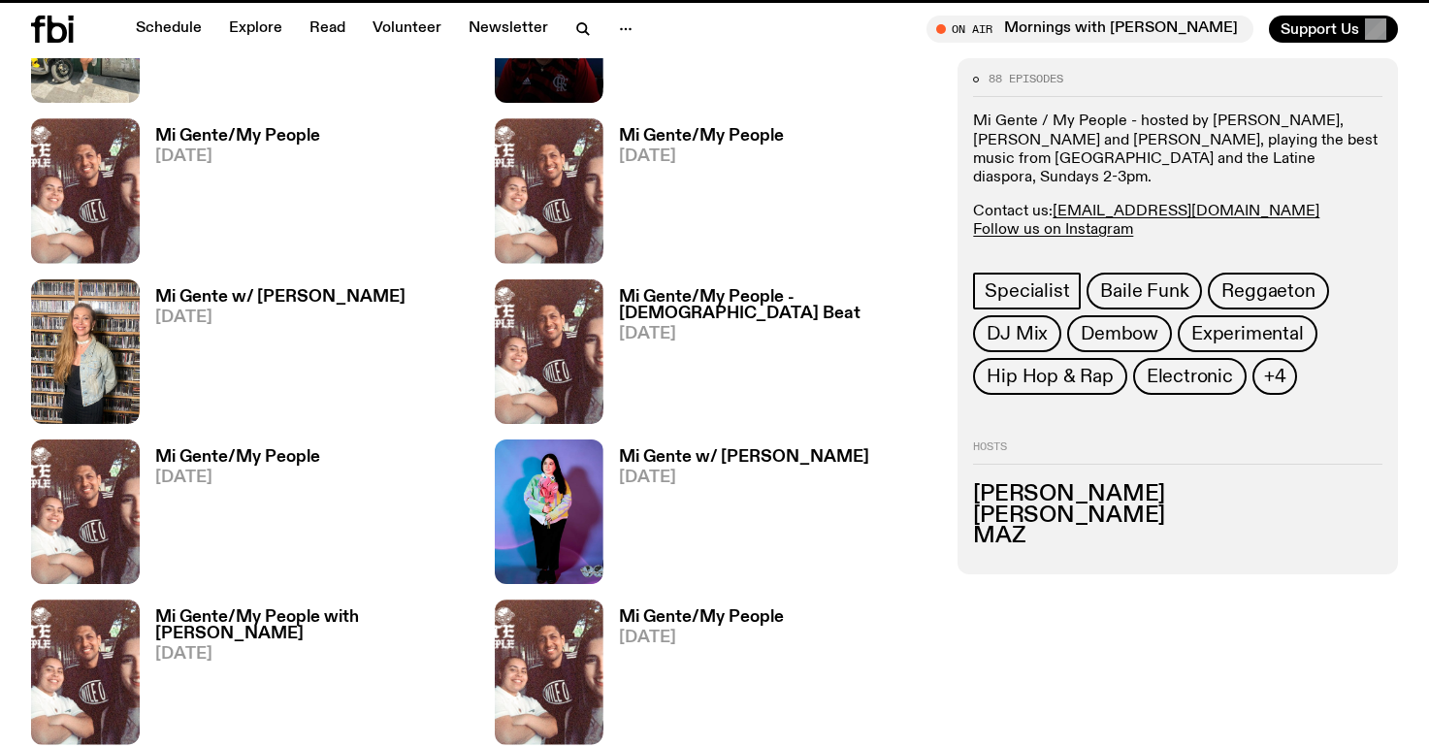
scroll to position [913, 0]
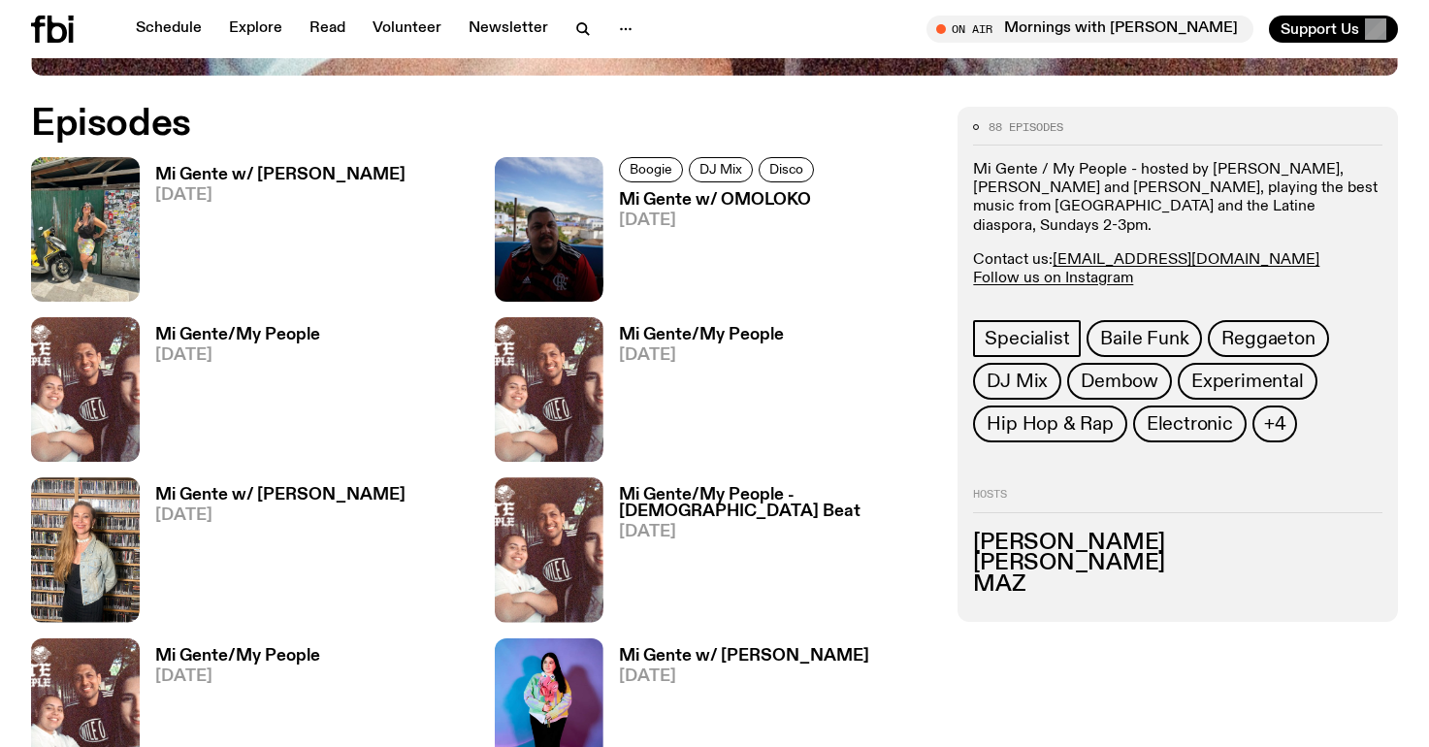
click at [706, 200] on h3 "Mi Gente w/ OMOLOKO" at bounding box center [719, 200] width 201 height 16
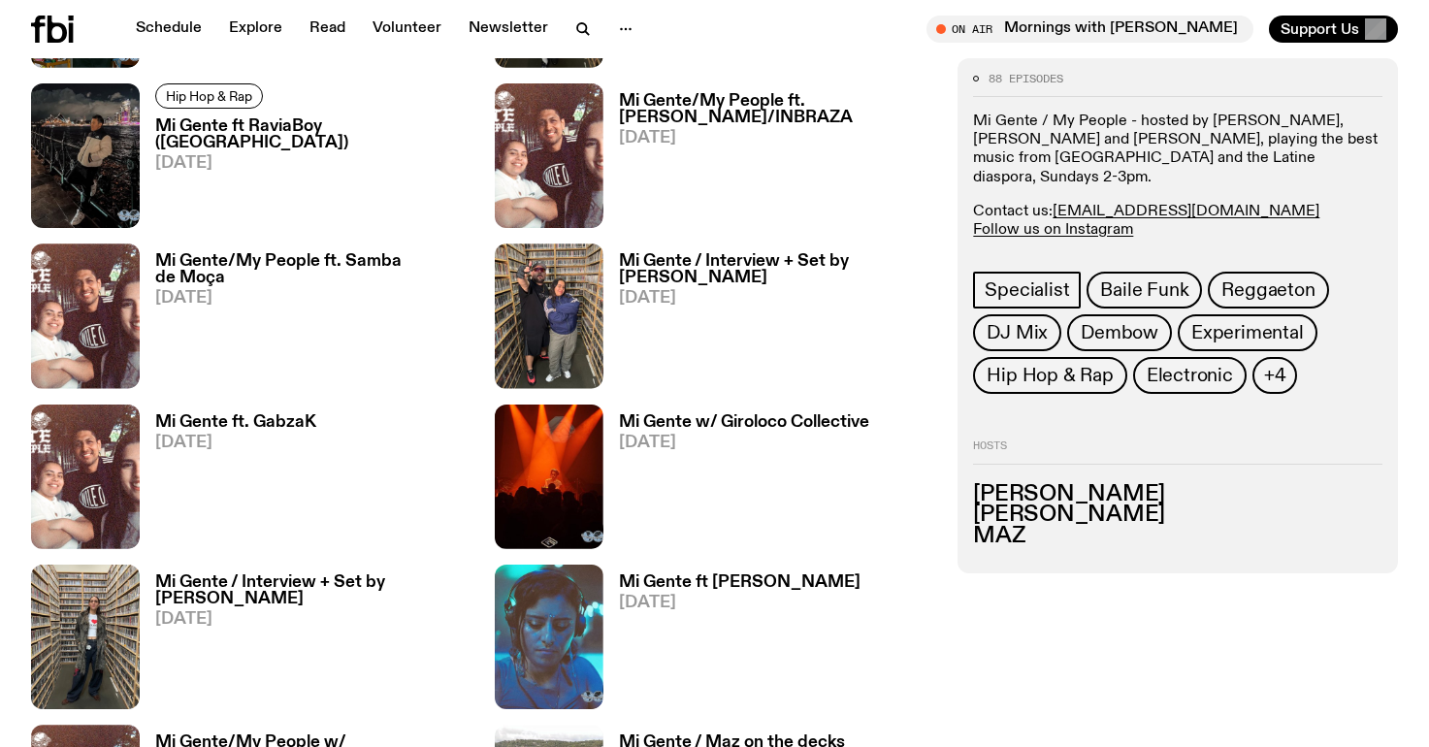
scroll to position [2165, 0]
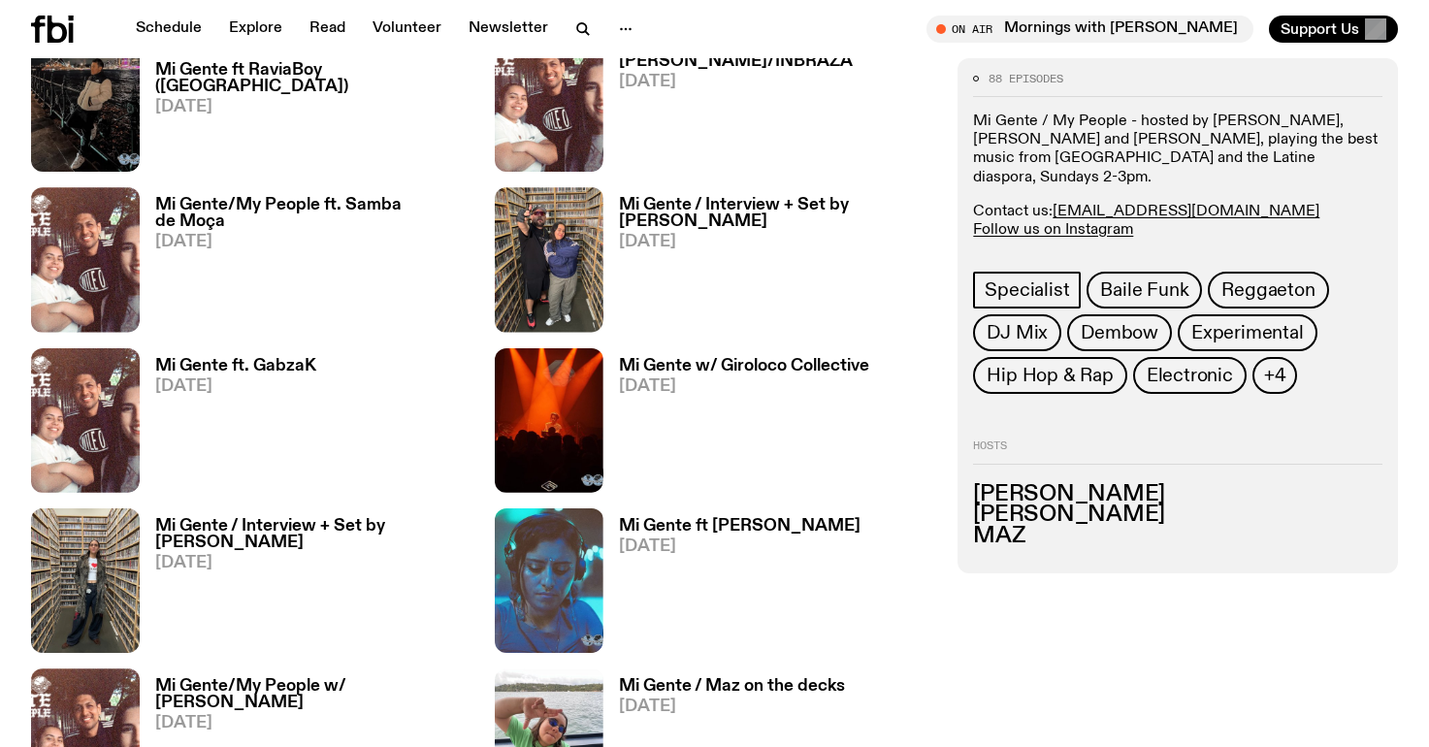
click at [721, 525] on h3 "Mi Gente ft Oroana" at bounding box center [740, 526] width 242 height 16
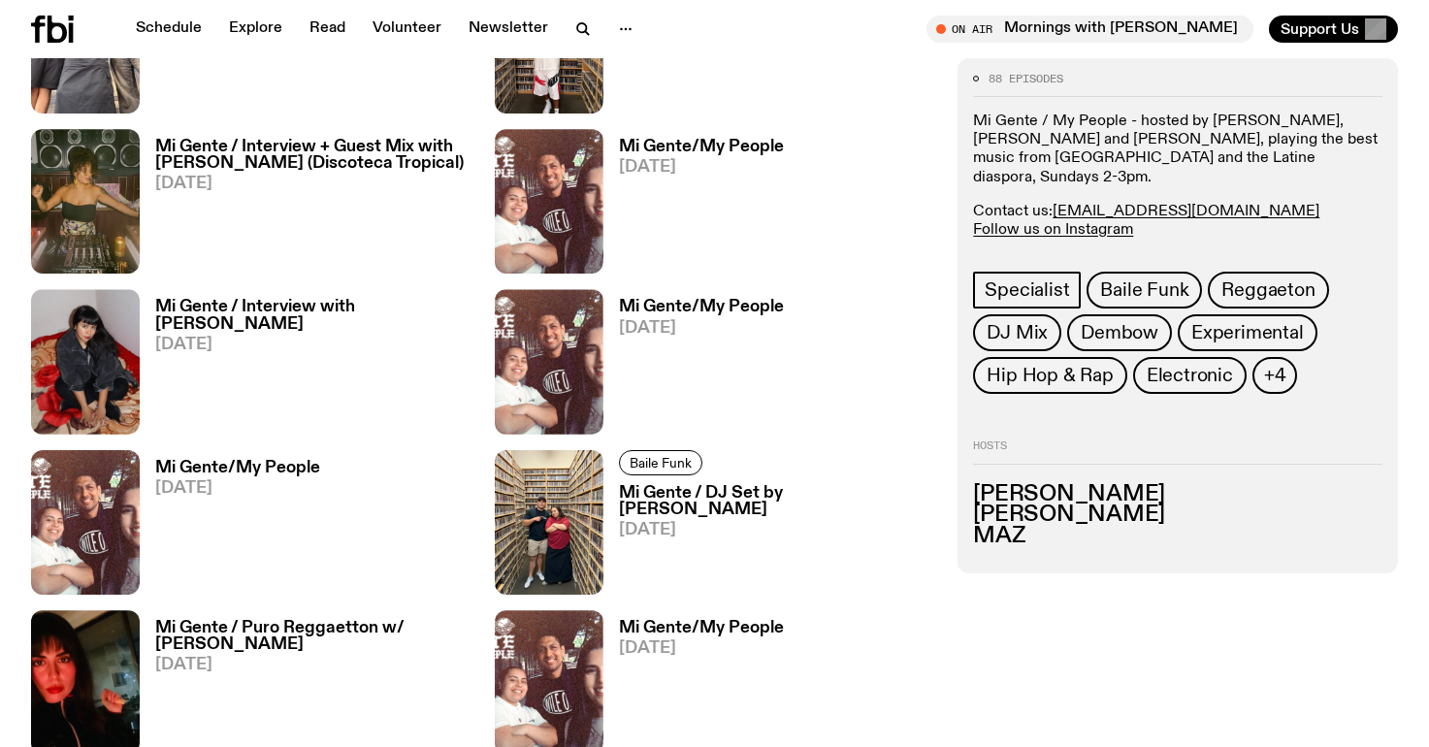
scroll to position [3190, 0]
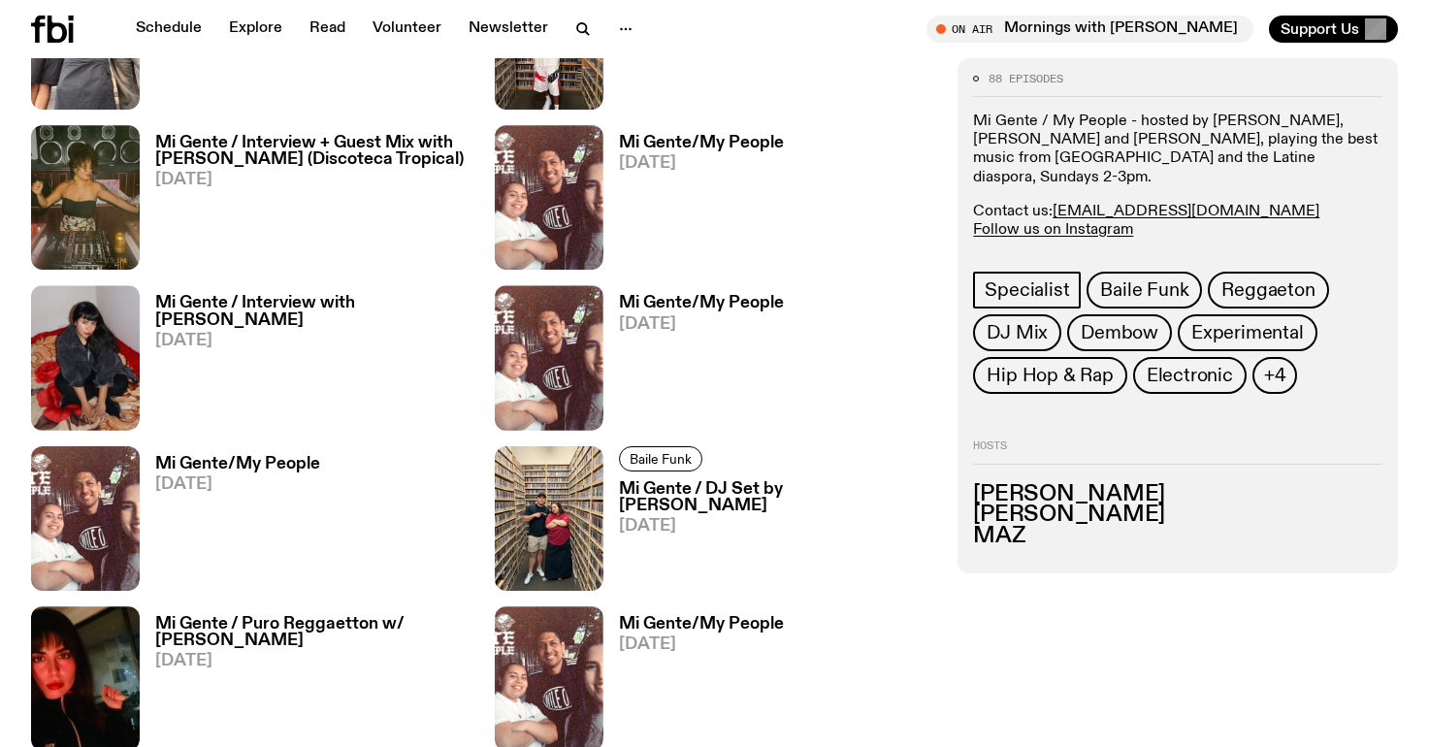
click at [272, 309] on h3 "Mi Gente / Interview with Natalie Estay Valenzuela" at bounding box center [313, 311] width 316 height 33
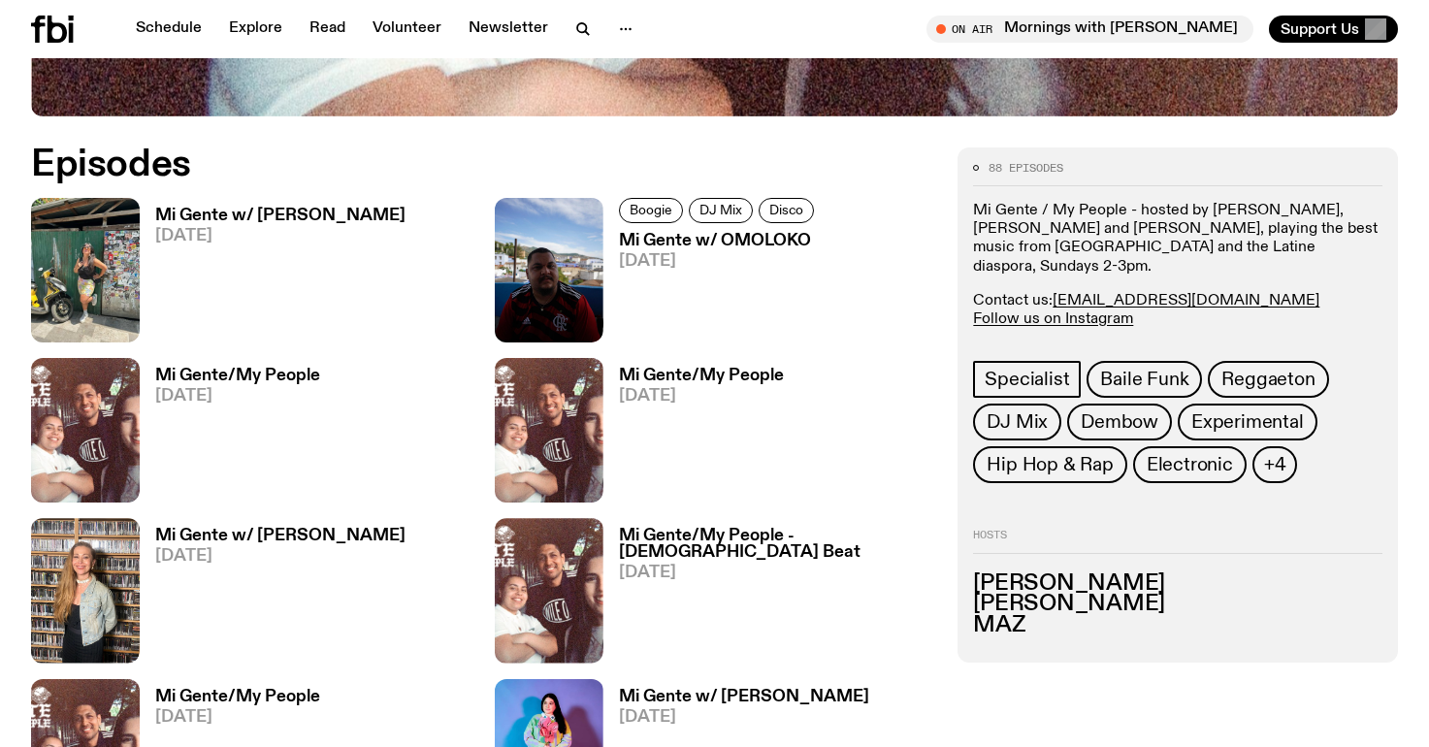
scroll to position [889, 0]
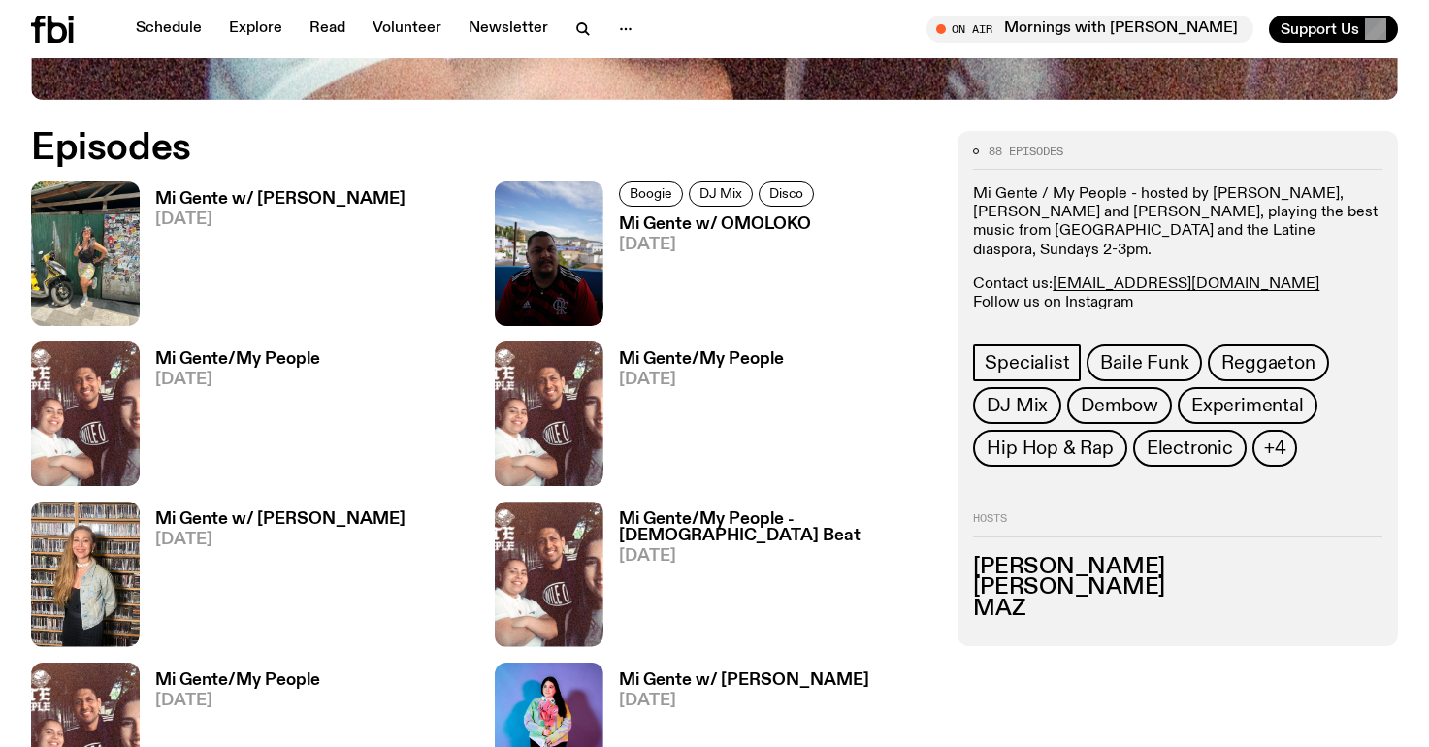
click at [245, 194] on h3 "Mi Gente w/ Maria Piña" at bounding box center [280, 199] width 250 height 16
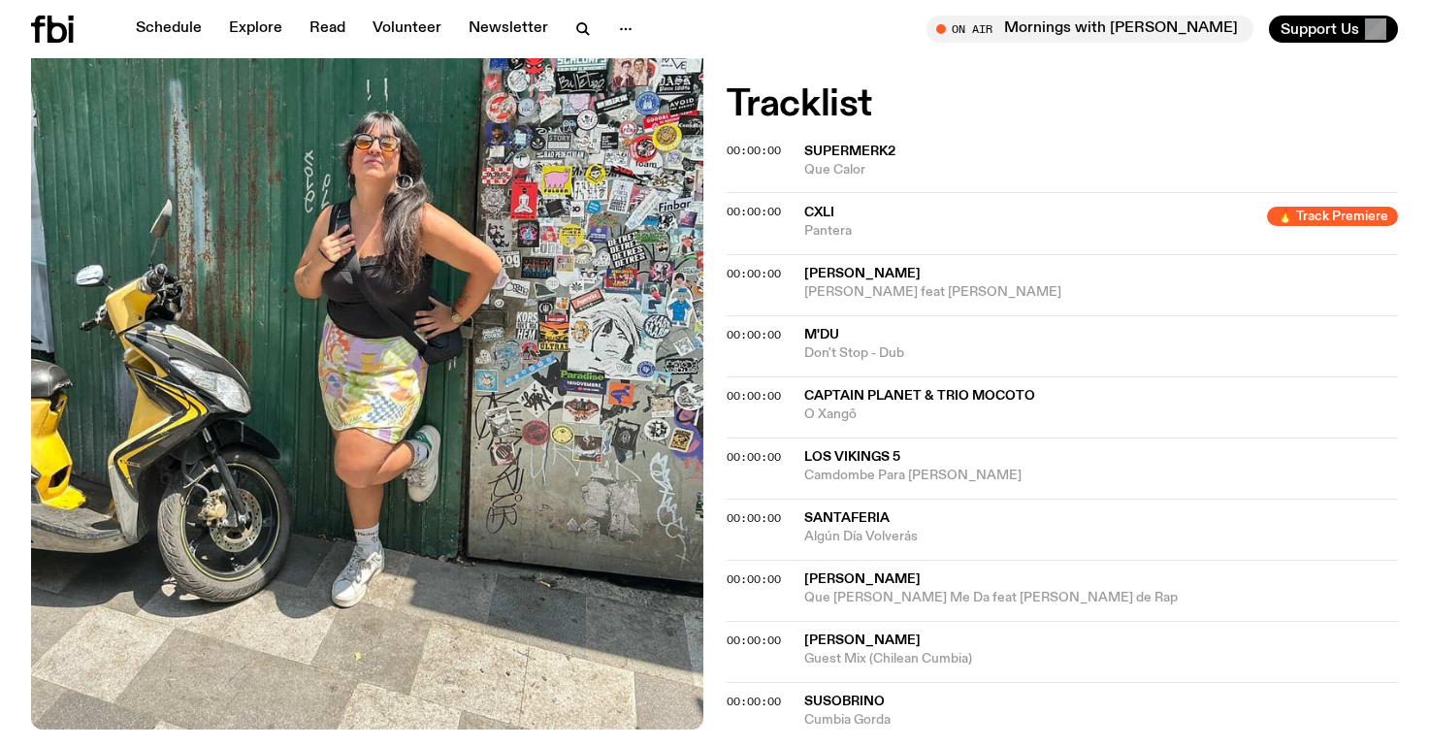
scroll to position [179, 0]
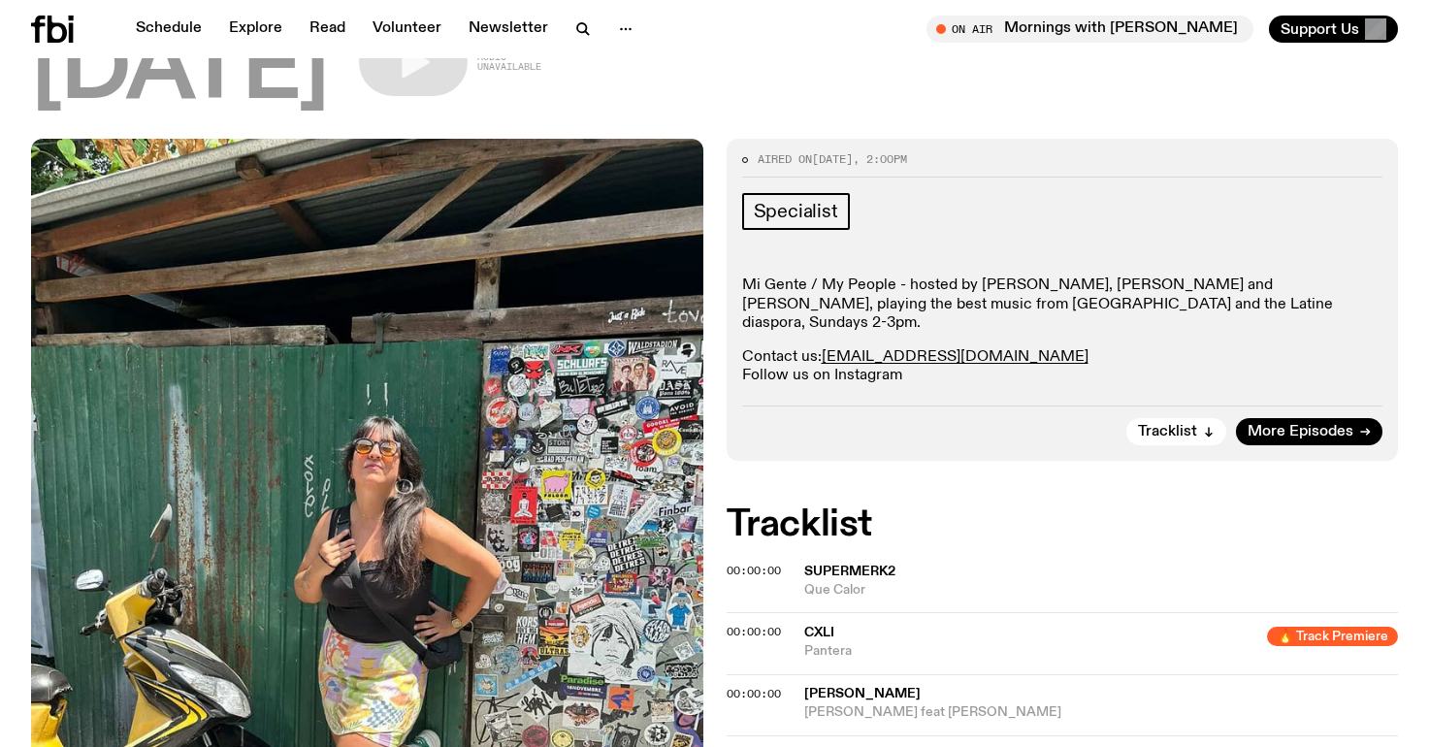
click at [810, 368] on link "Follow us on Instagram" at bounding box center [822, 376] width 160 height 16
drag, startPoint x: 998, startPoint y: 336, endPoint x: 826, endPoint y: 334, distance: 172.7
click at [826, 348] on p "Contact us: migente@fbiradio.com Follow us on Instagram" at bounding box center [1062, 366] width 641 height 37
copy p "migente@fbiradio.com"
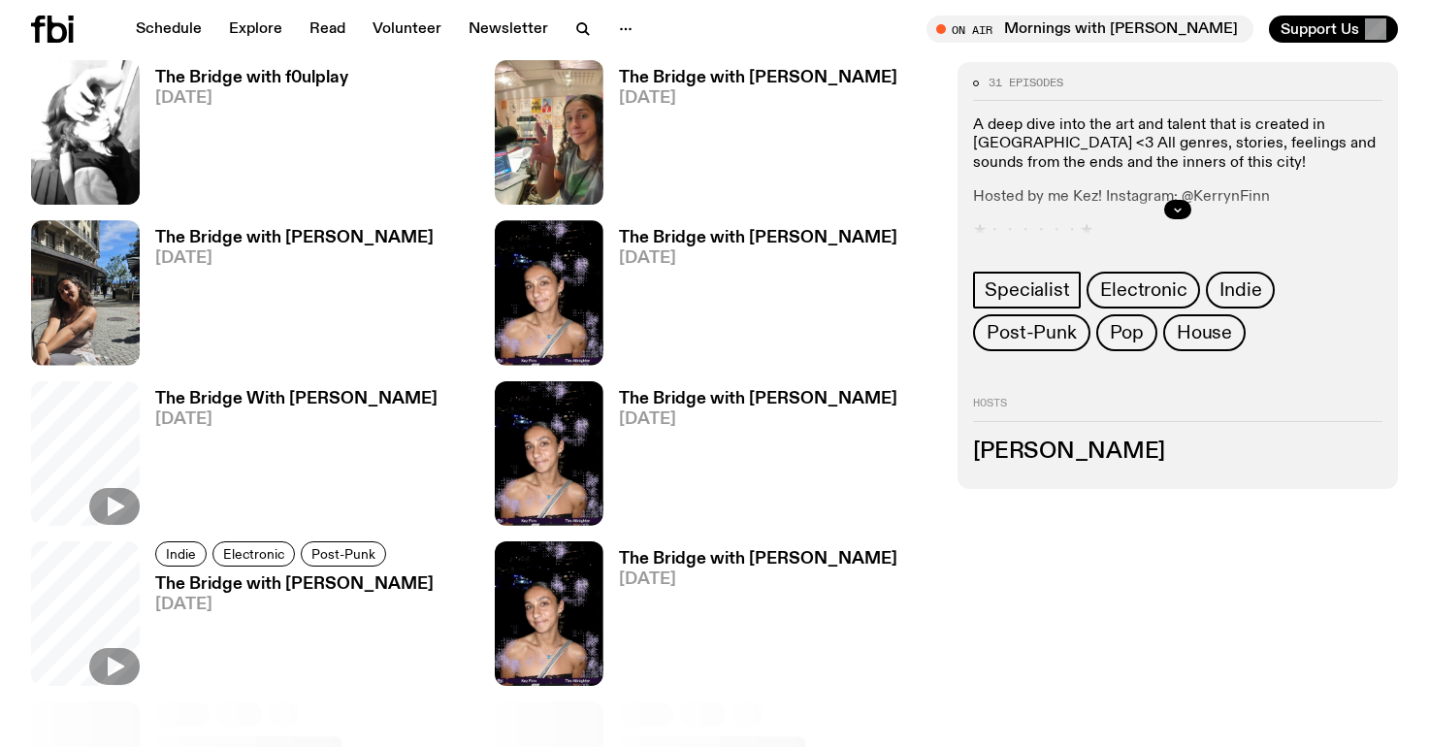
scroll to position [1186, 0]
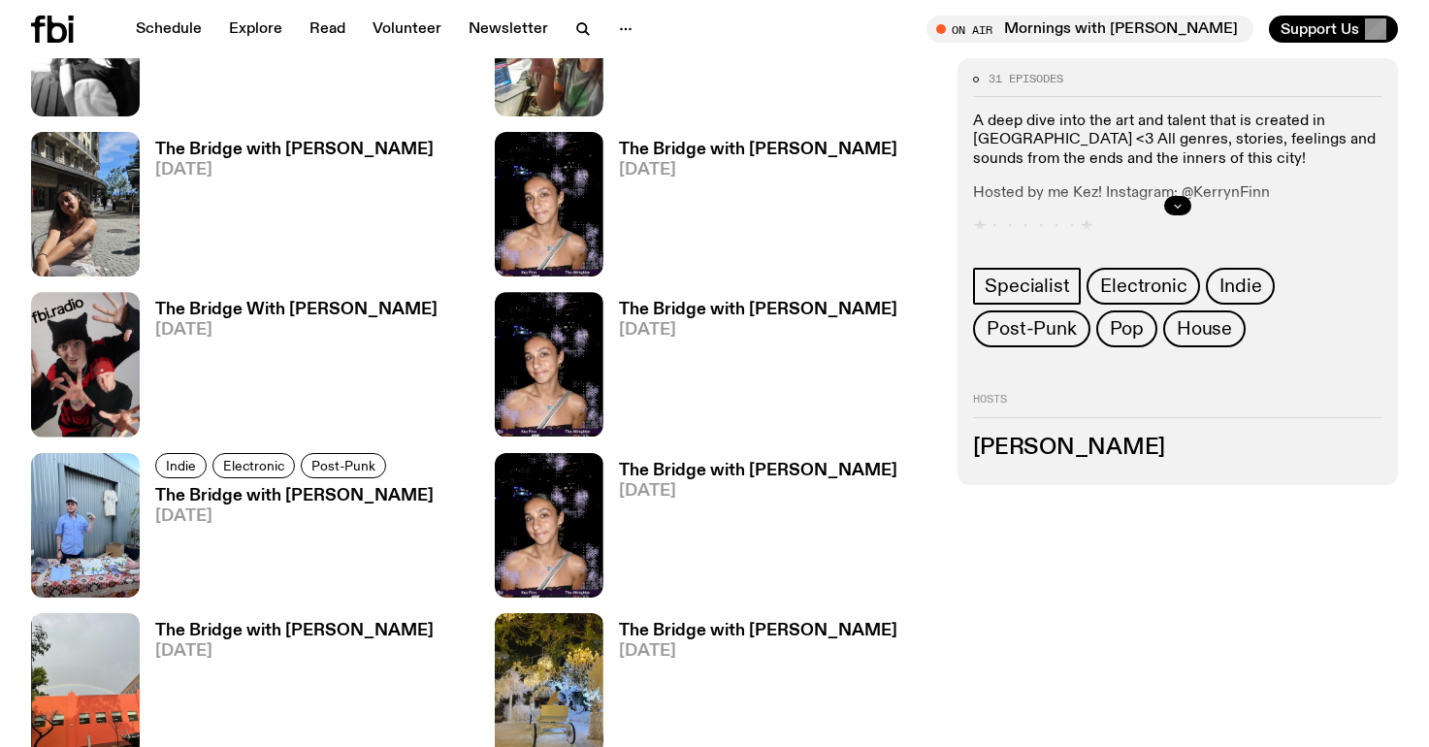
click at [1164, 201] on button "button" at bounding box center [1177, 205] width 27 height 19
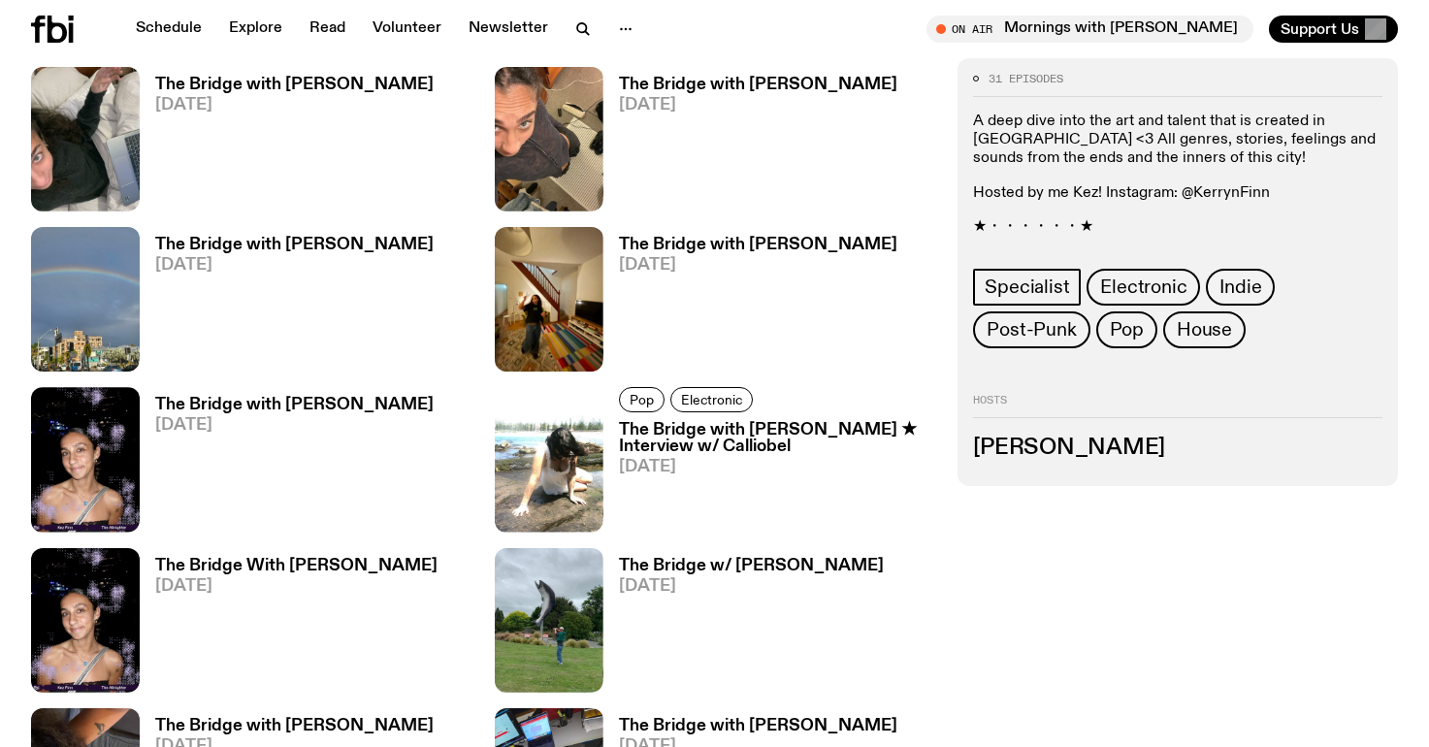
scroll to position [2495, 0]
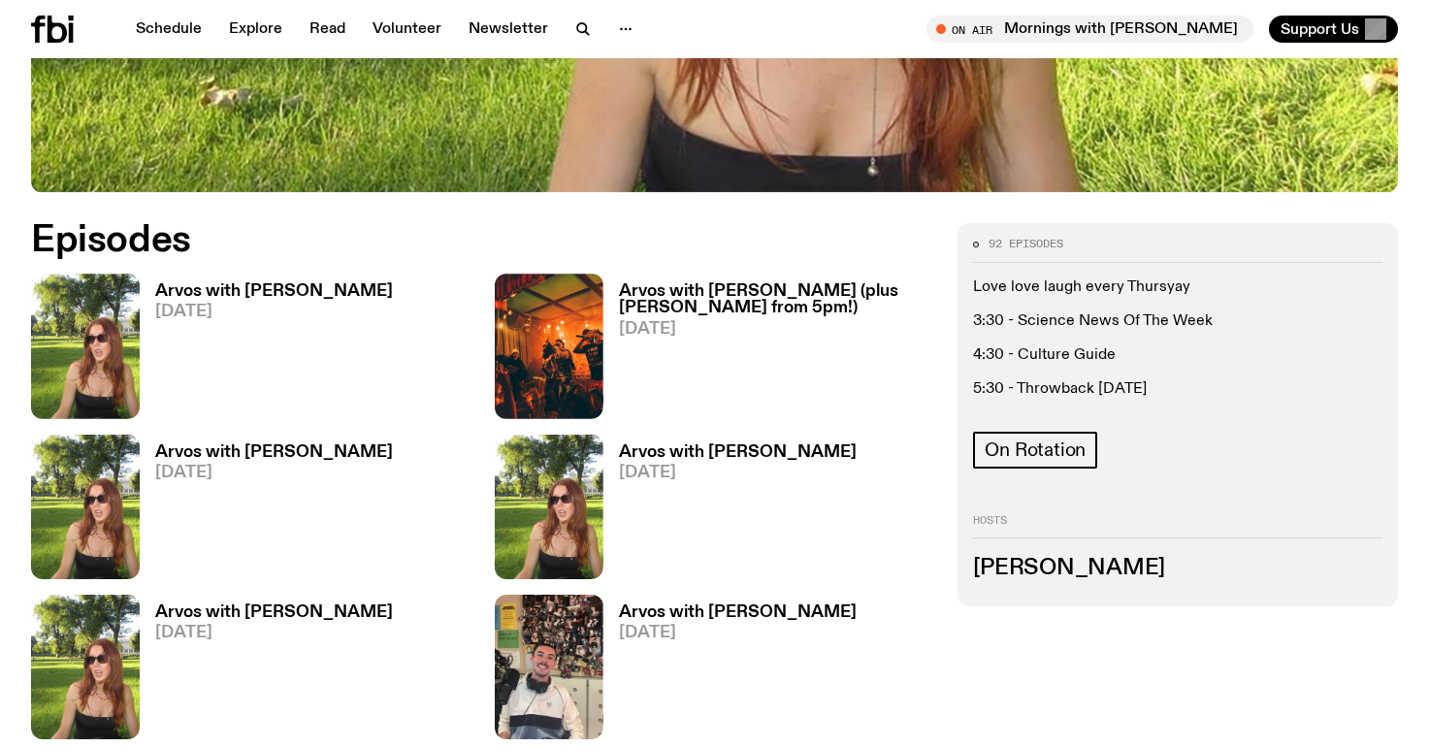
scroll to position [871, 0]
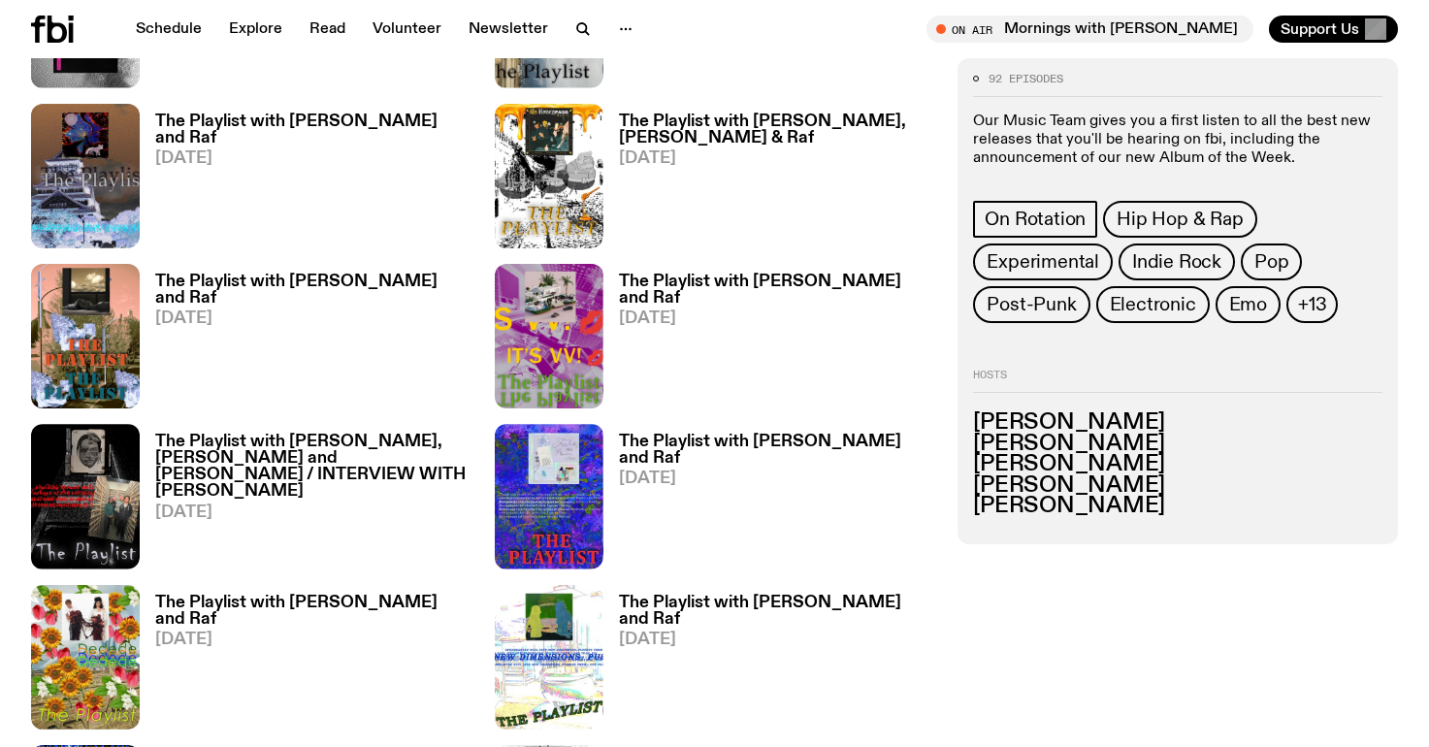
scroll to position [3728, 0]
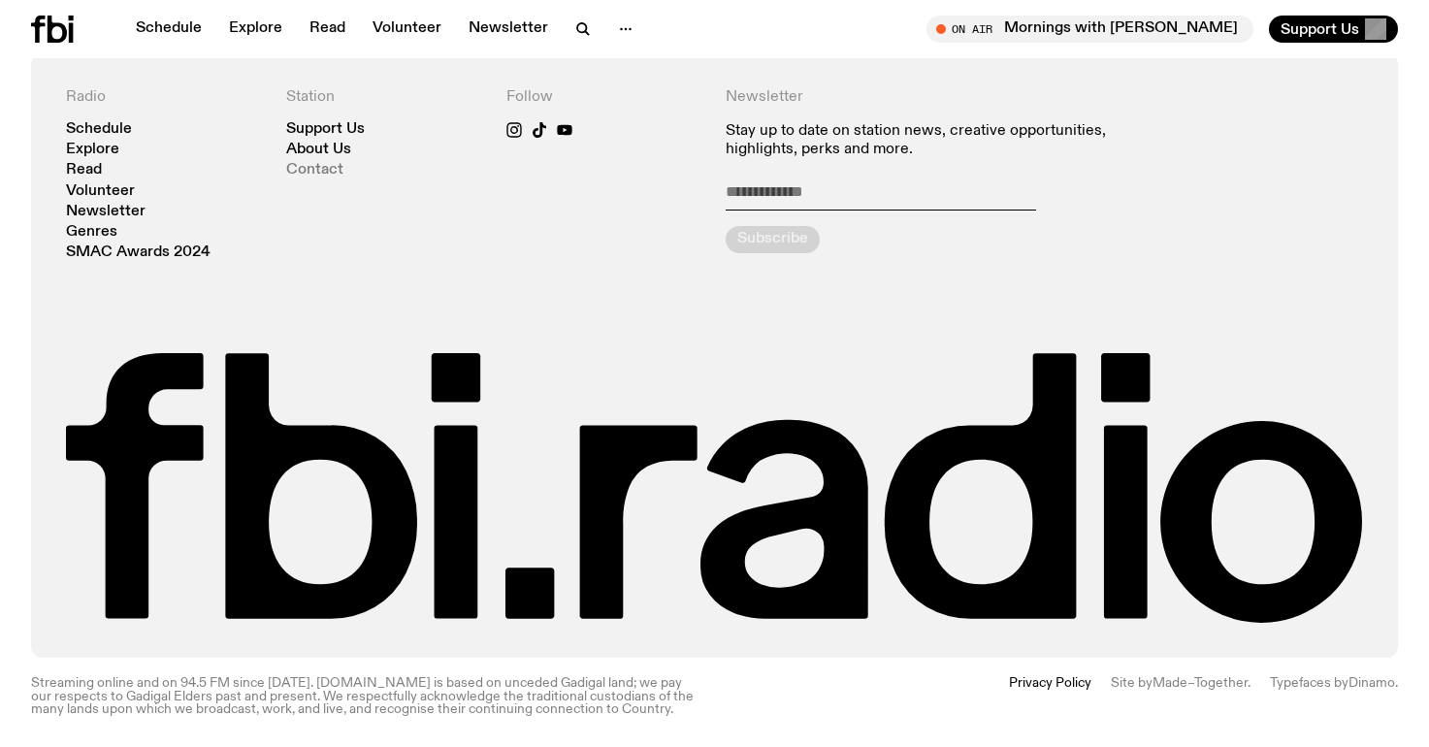
click at [320, 168] on link "Contact" at bounding box center [314, 170] width 57 height 15
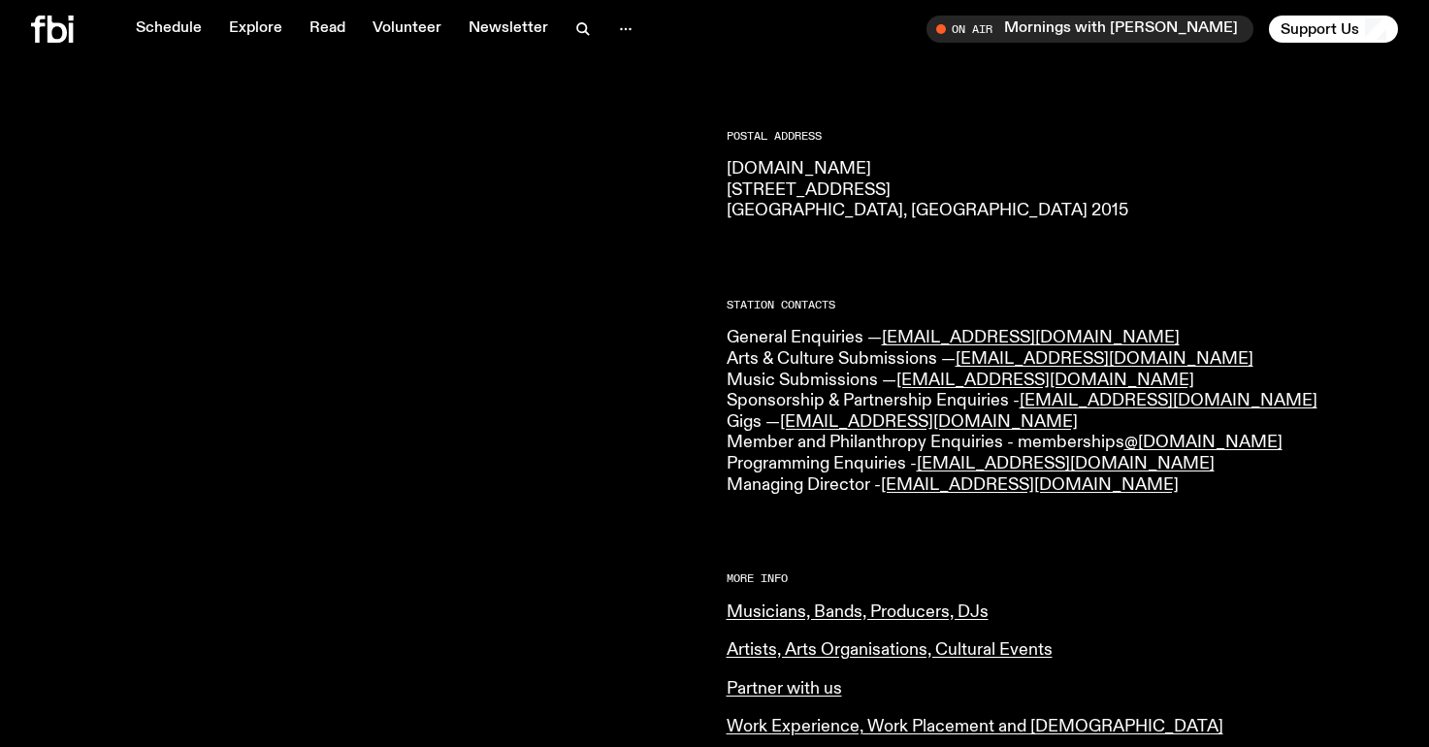
scroll to position [292, 0]
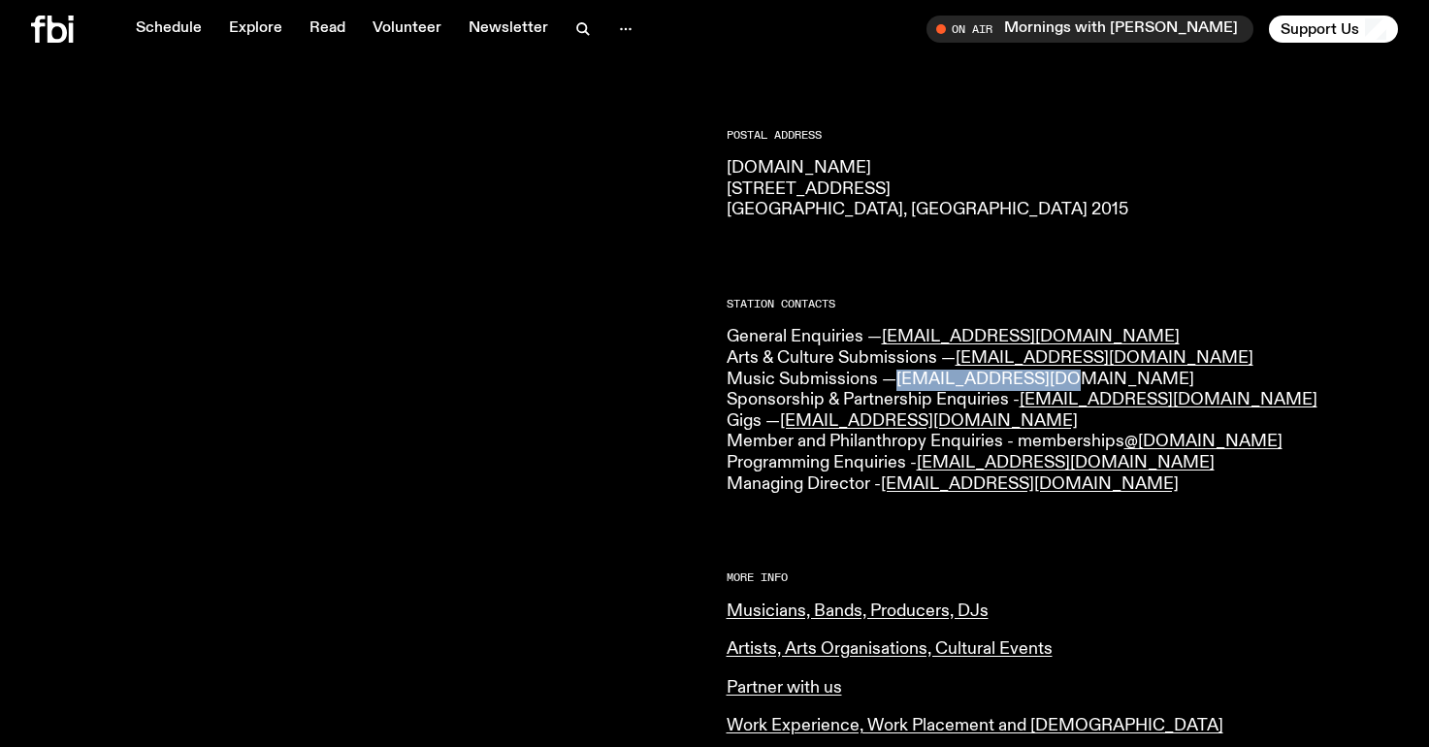
drag, startPoint x: 1061, startPoint y: 379, endPoint x: 902, endPoint y: 385, distance: 159.2
click at [902, 385] on p "General Enquiries — [EMAIL_ADDRESS][DOMAIN_NAME] Arts & Culture Submissions — […" at bounding box center [1063, 411] width 672 height 168
copy link "[EMAIL_ADDRESS][DOMAIN_NAME]"
click at [863, 613] on link "Musicians, Bands, Producers, DJs" at bounding box center [858, 610] width 262 height 17
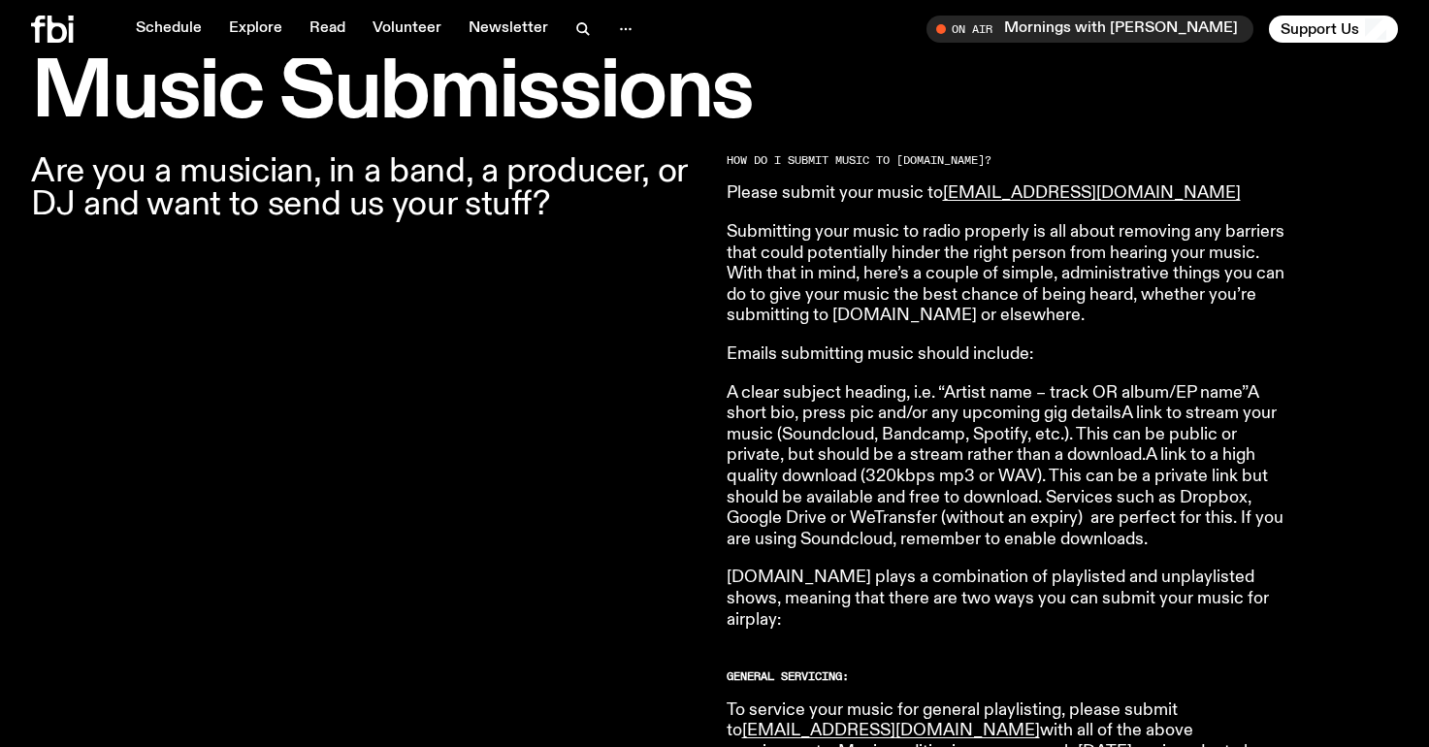
scroll to position [592, 0]
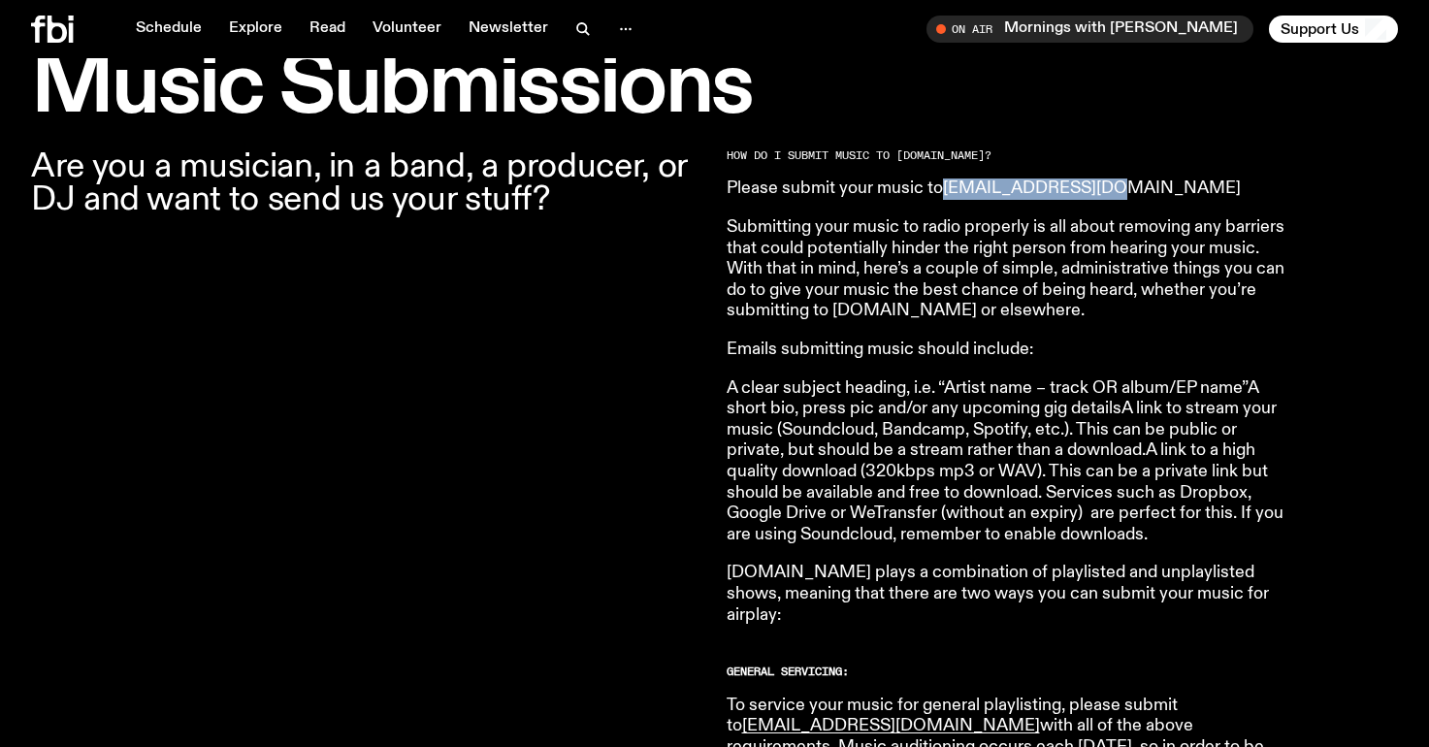
drag, startPoint x: 1133, startPoint y: 195, endPoint x: 946, endPoint y: 188, distance: 187.4
click at [946, 188] on p "Please submit your music to [EMAIL_ADDRESS][DOMAIN_NAME]" at bounding box center [1006, 189] width 559 height 21
copy link "[EMAIL_ADDRESS][DOMAIN_NAME]"
